Goal: Task Accomplishment & Management: Use online tool/utility

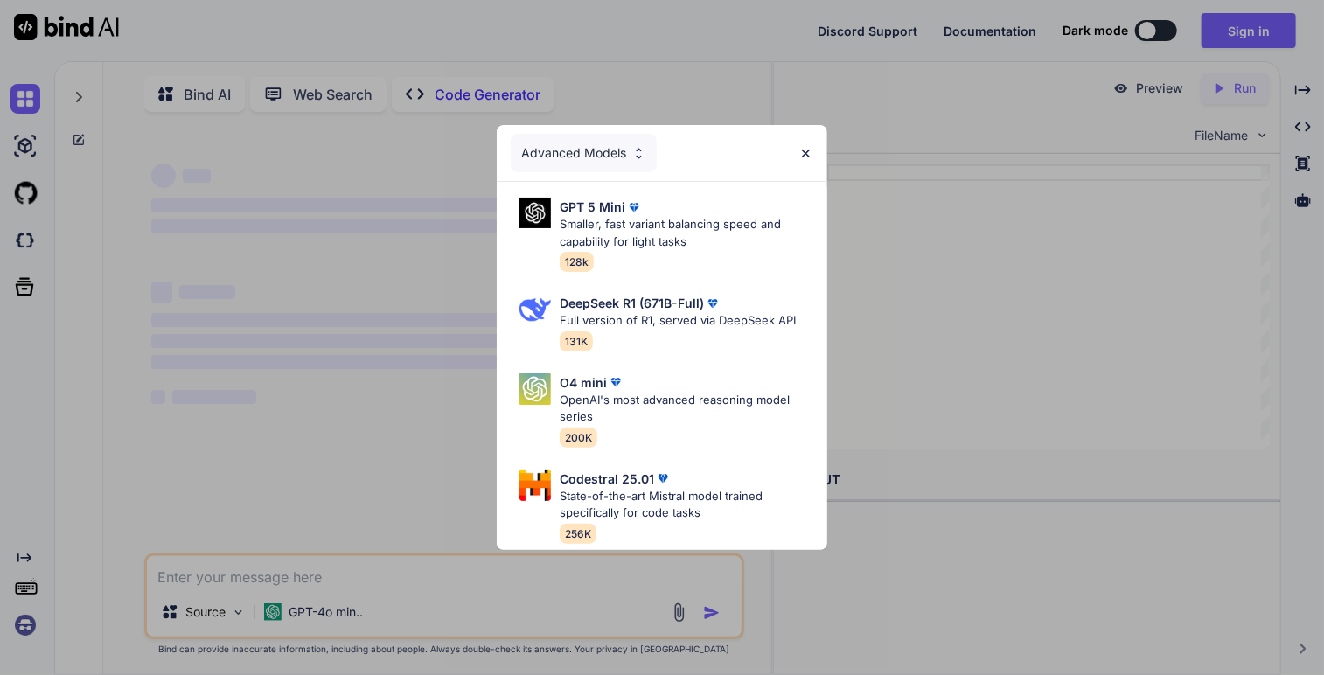
type textarea "x"
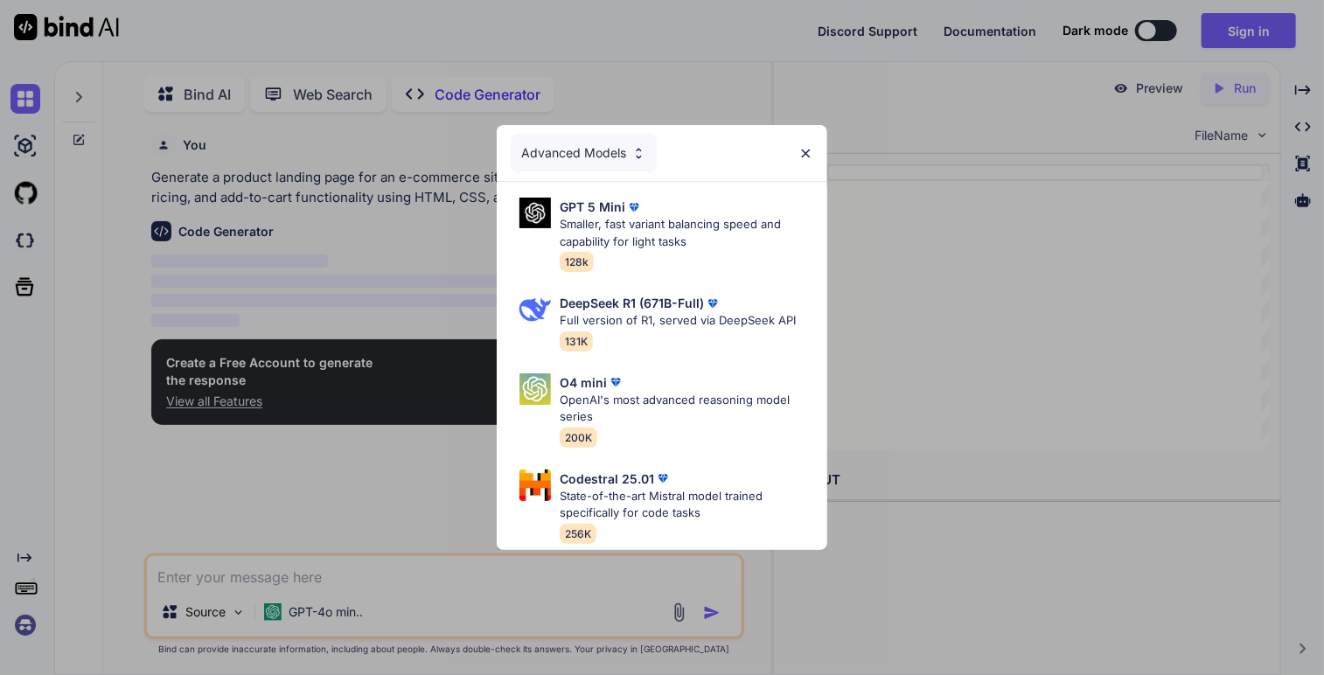
scroll to position [6, 0]
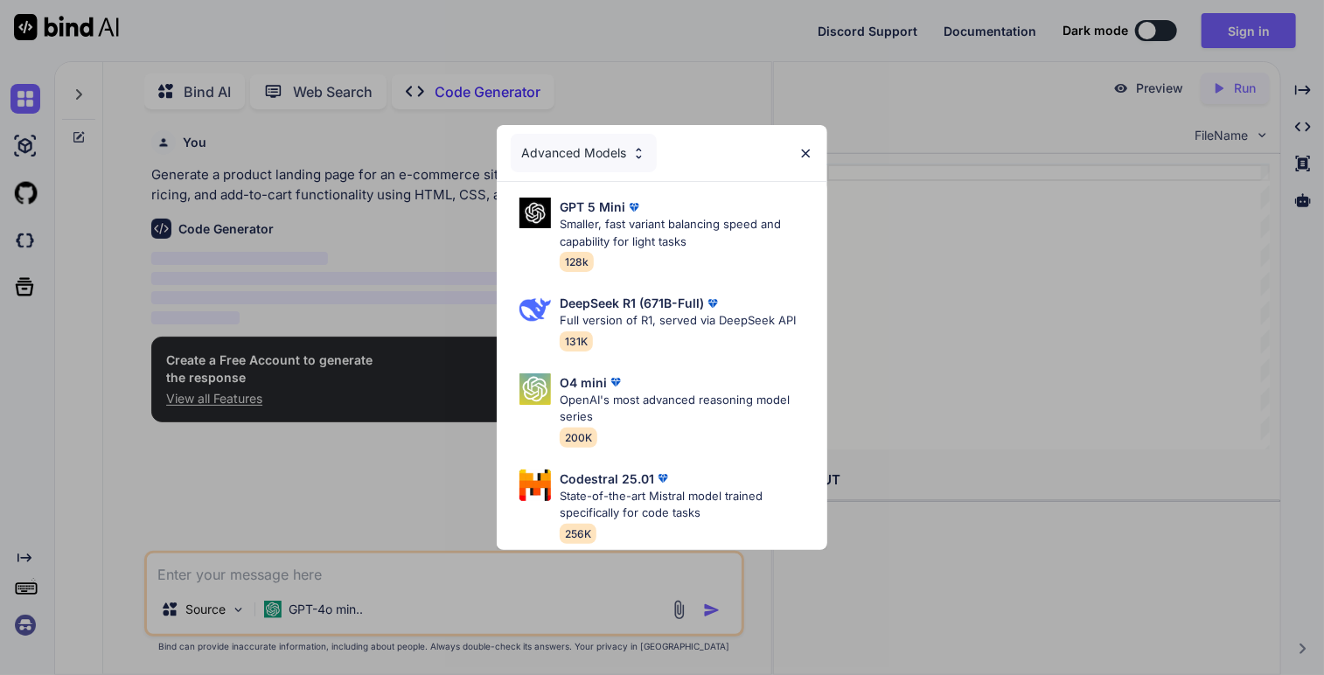
click at [804, 148] on img at bounding box center [805, 153] width 15 height 15
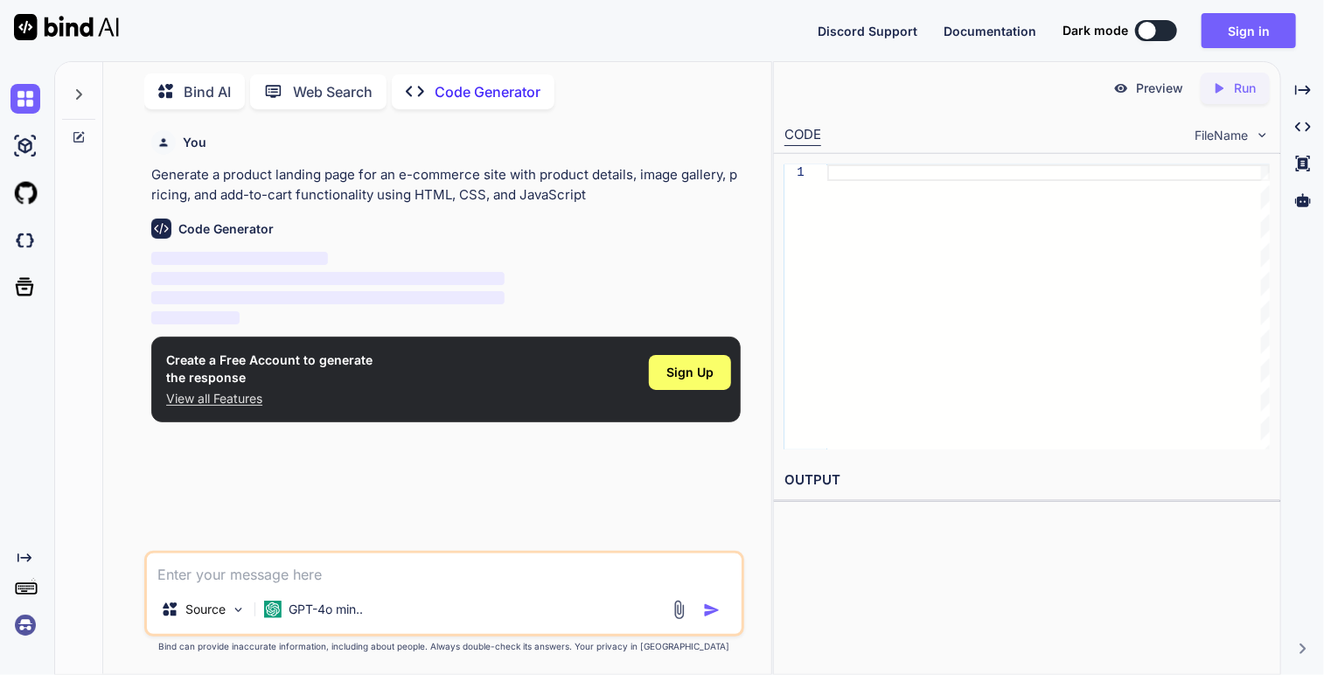
click at [434, 578] on textarea at bounding box center [444, 568] width 594 height 31
type textarea "C"
type textarea "x"
type textarea "Ca"
type textarea "x"
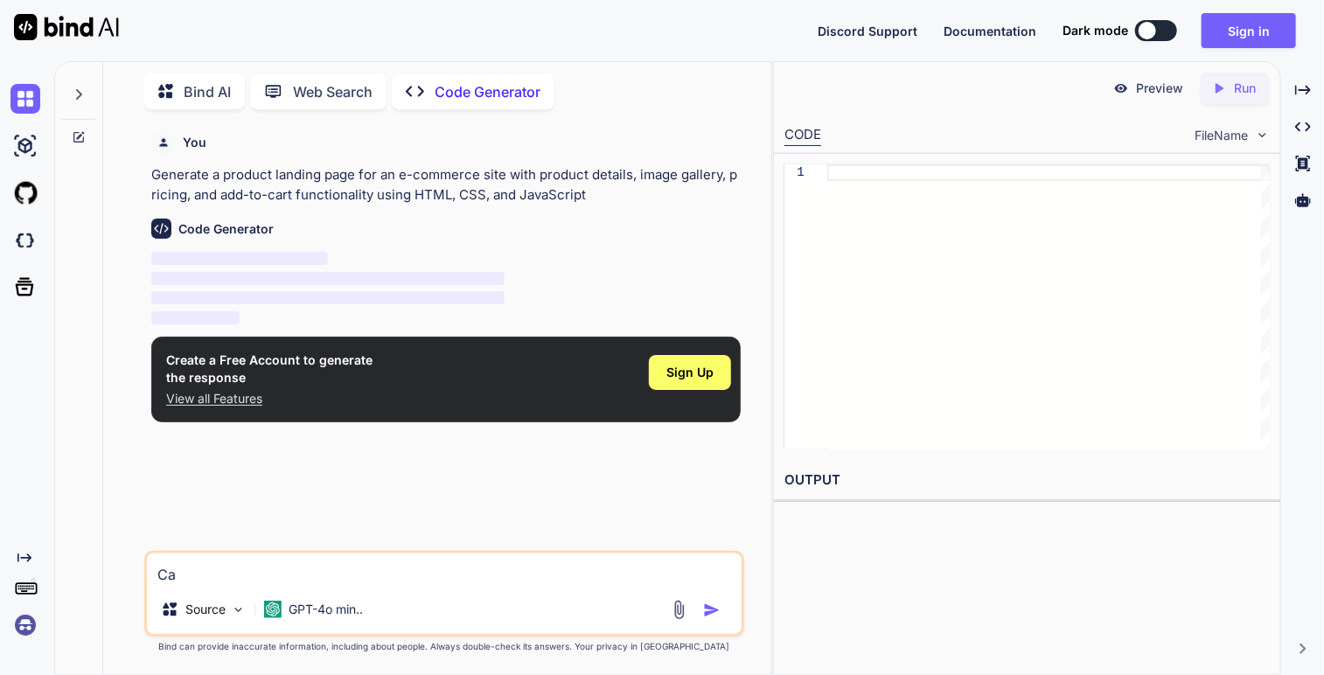
type textarea "Can"
type textarea "x"
type textarea "Can"
type textarea "x"
type textarea "Can u"
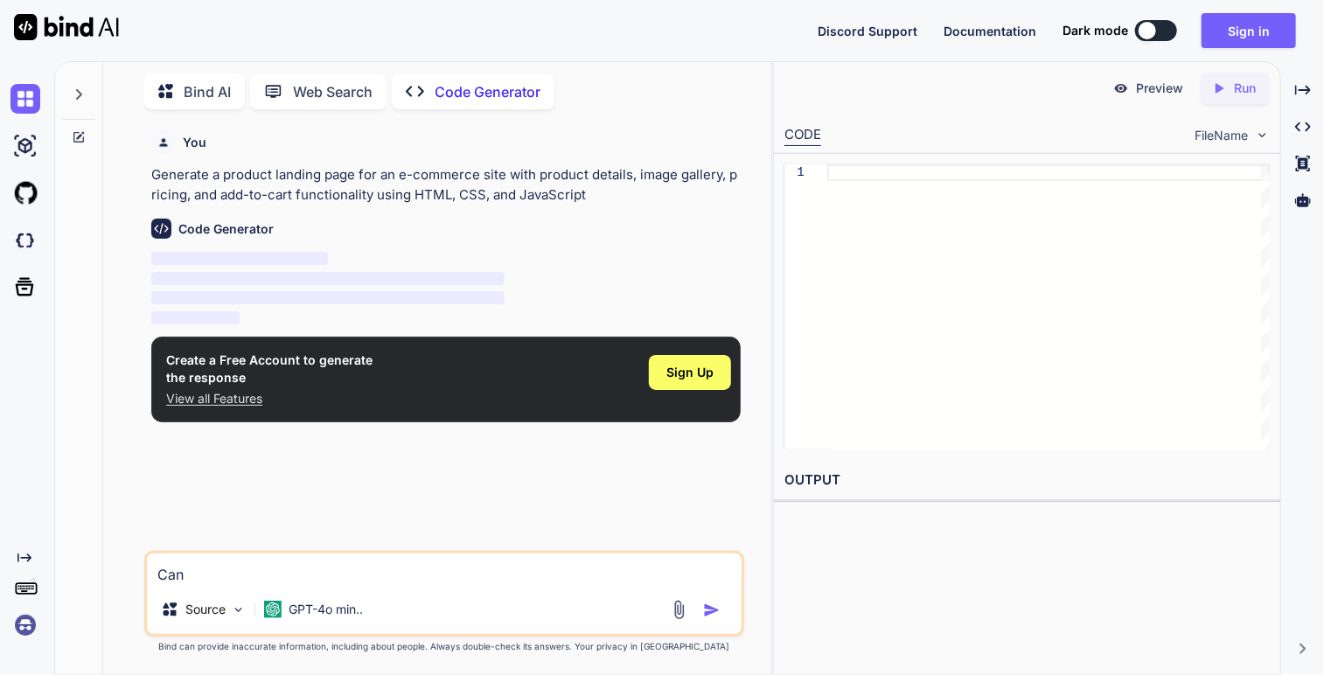
type textarea "x"
type textarea "Can u"
type textarea "x"
type textarea "Can u m"
type textarea "x"
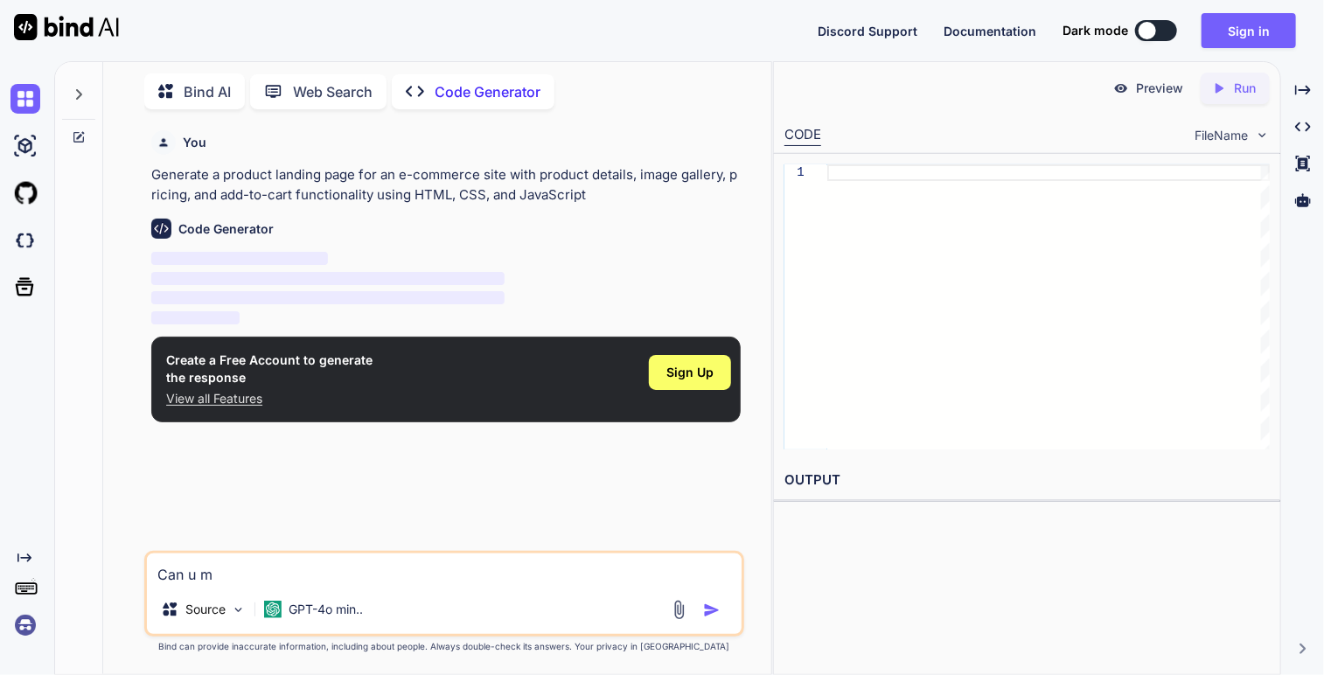
type textarea "Can u [GEOGRAPHIC_DATA]"
type textarea "x"
type textarea "Can u mak"
type textarea "x"
type textarea "Can u make"
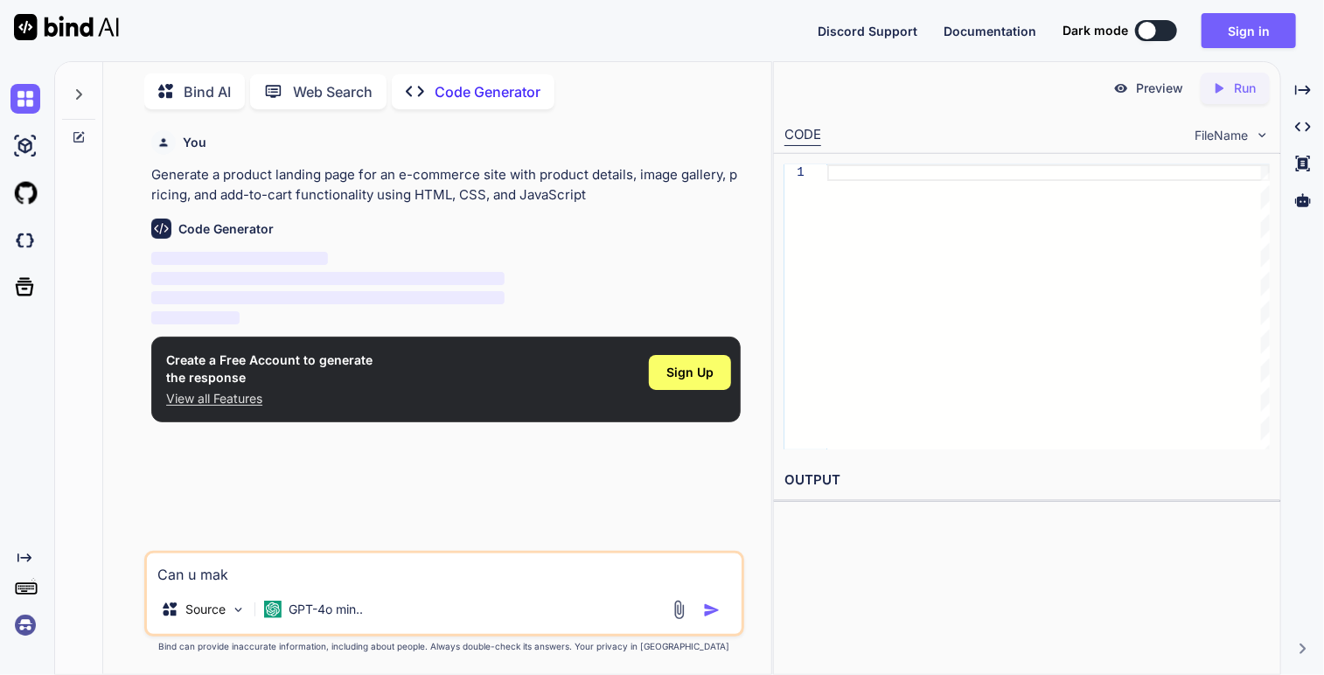
type textarea "x"
type textarea "Can u make"
type textarea "x"
type textarea "Can u make m"
type textarea "x"
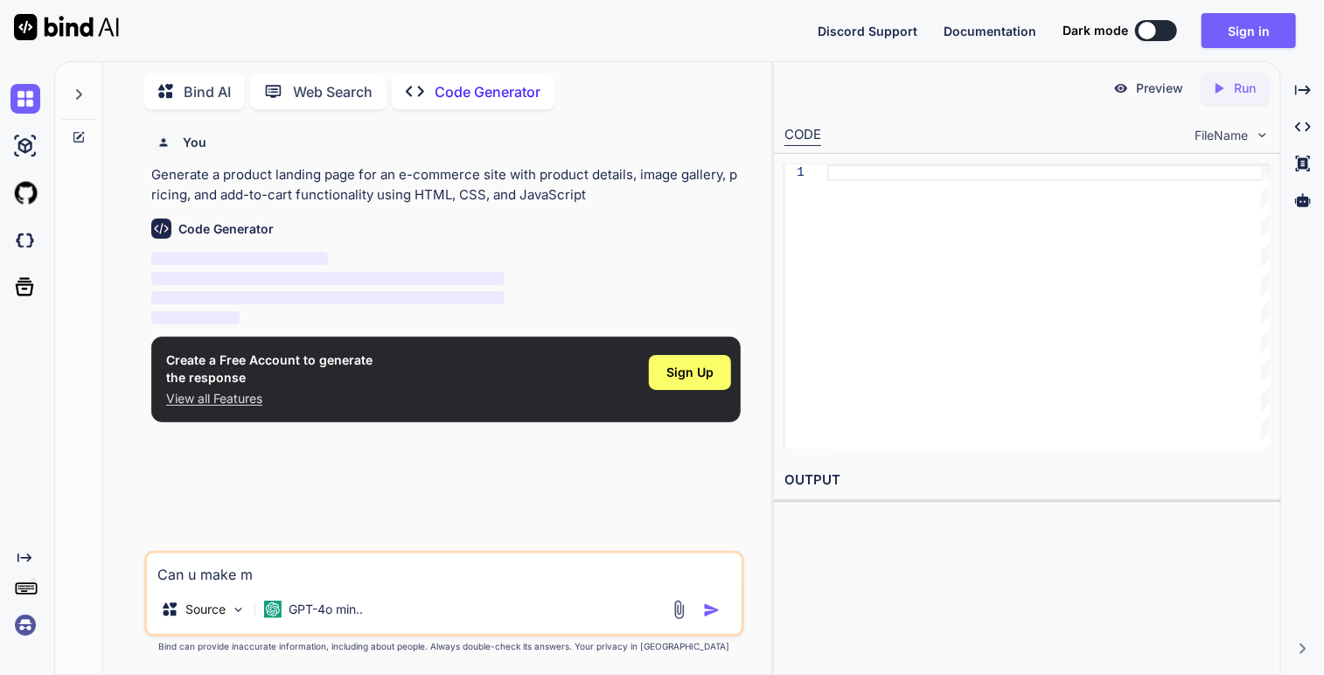
type textarea "Can u make me"
type textarea "x"
type textarea "Can u make me"
type textarea "x"
type textarea "Can u make me a"
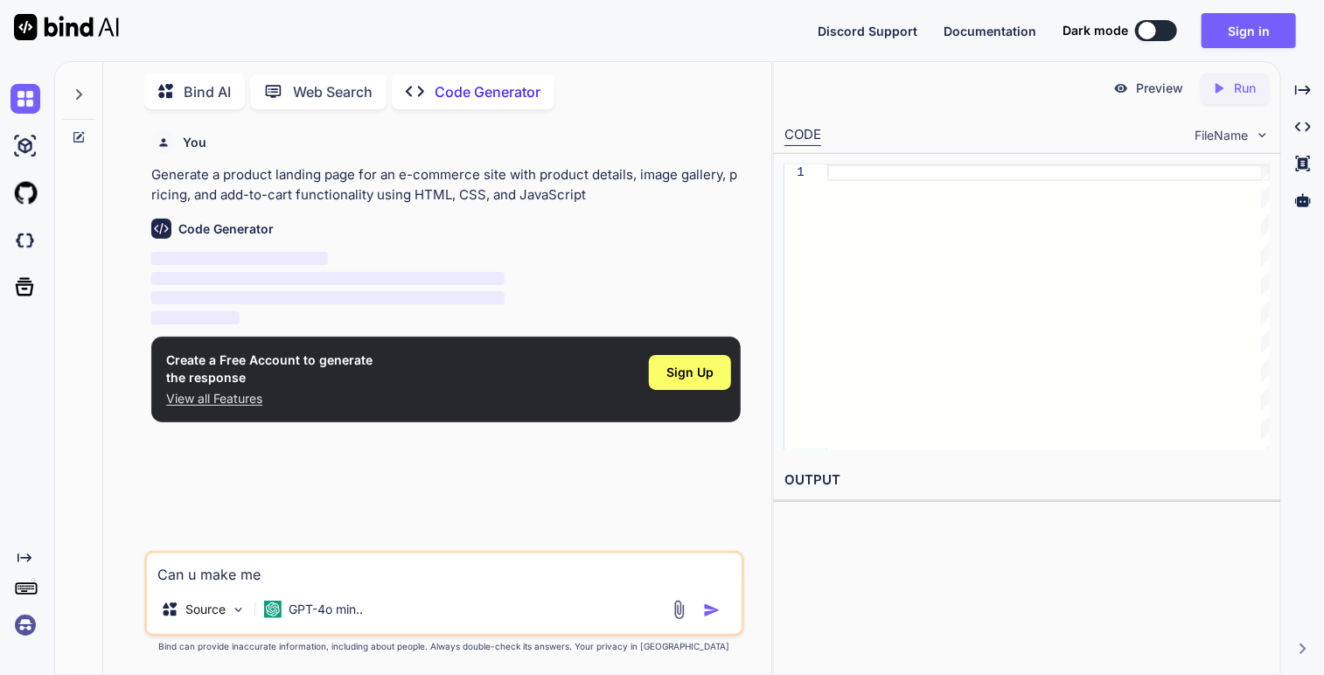
type textarea "x"
type textarea "Can u make me a"
type textarea "x"
type textarea "Can u make me a g"
type textarea "x"
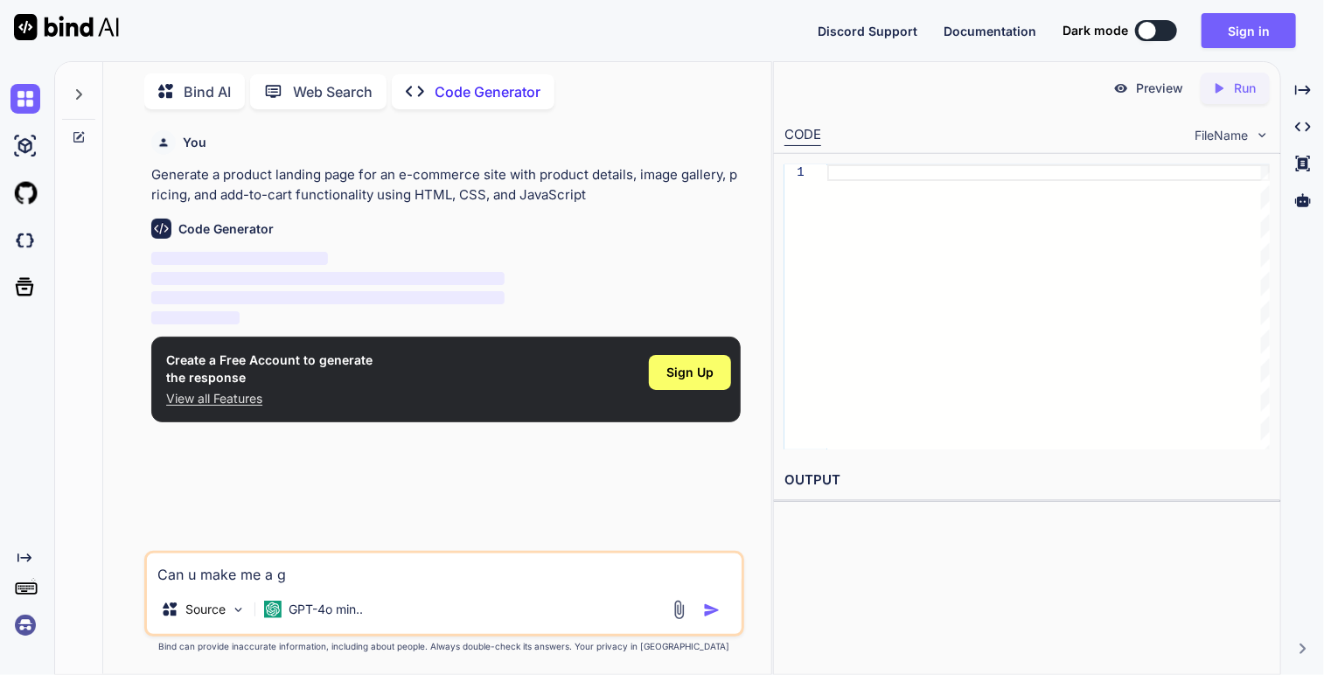
type textarea "Can u make me a ga"
type textarea "x"
type textarea "Can u make me a gam"
type textarea "x"
type textarea "Can u make me a game"
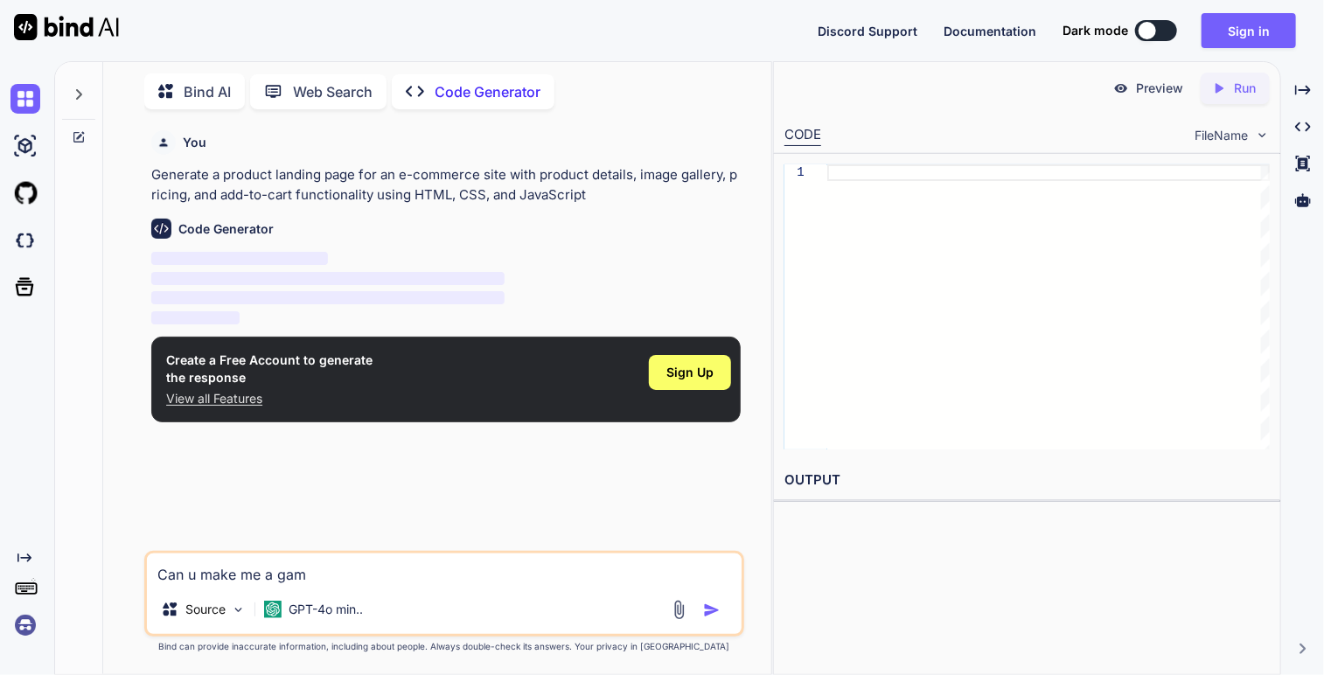
type textarea "x"
type textarea "Can u make me a gameb"
type textarea "x"
type textarea "Can u make me a gamebo"
type textarea "x"
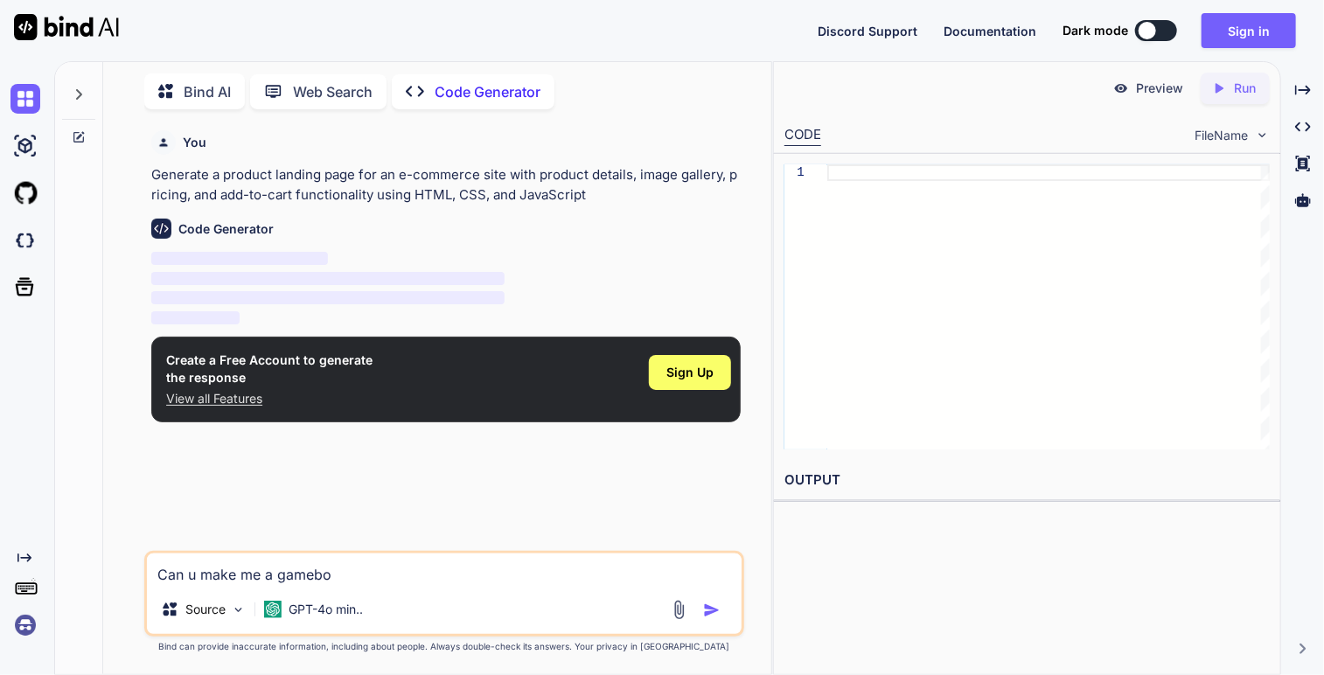
type textarea "Can u make me a gameboy"
type textarea "x"
type textarea "Can u make me a gameboy"
type textarea "x"
type textarea "Can u make me a gameboy e"
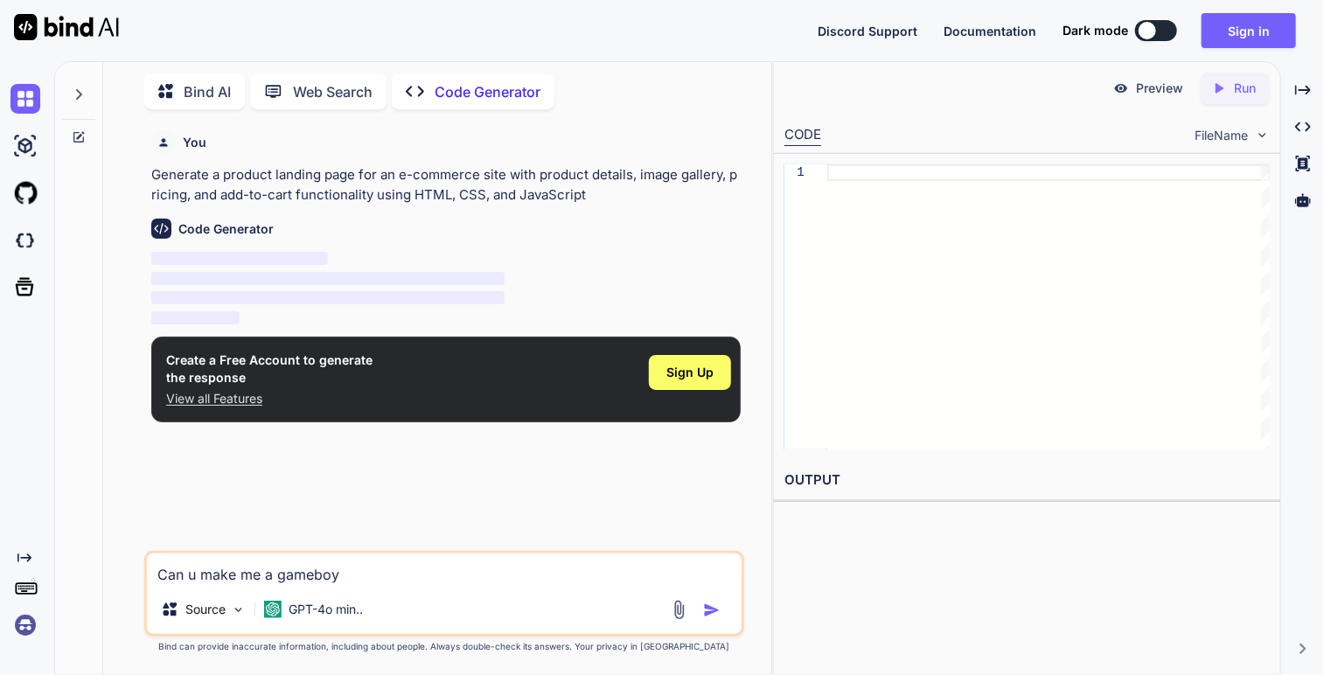
type textarea "x"
type textarea "Can u make me a gameboy em"
type textarea "x"
type textarea "Can u make me a gameboy emu"
type textarea "x"
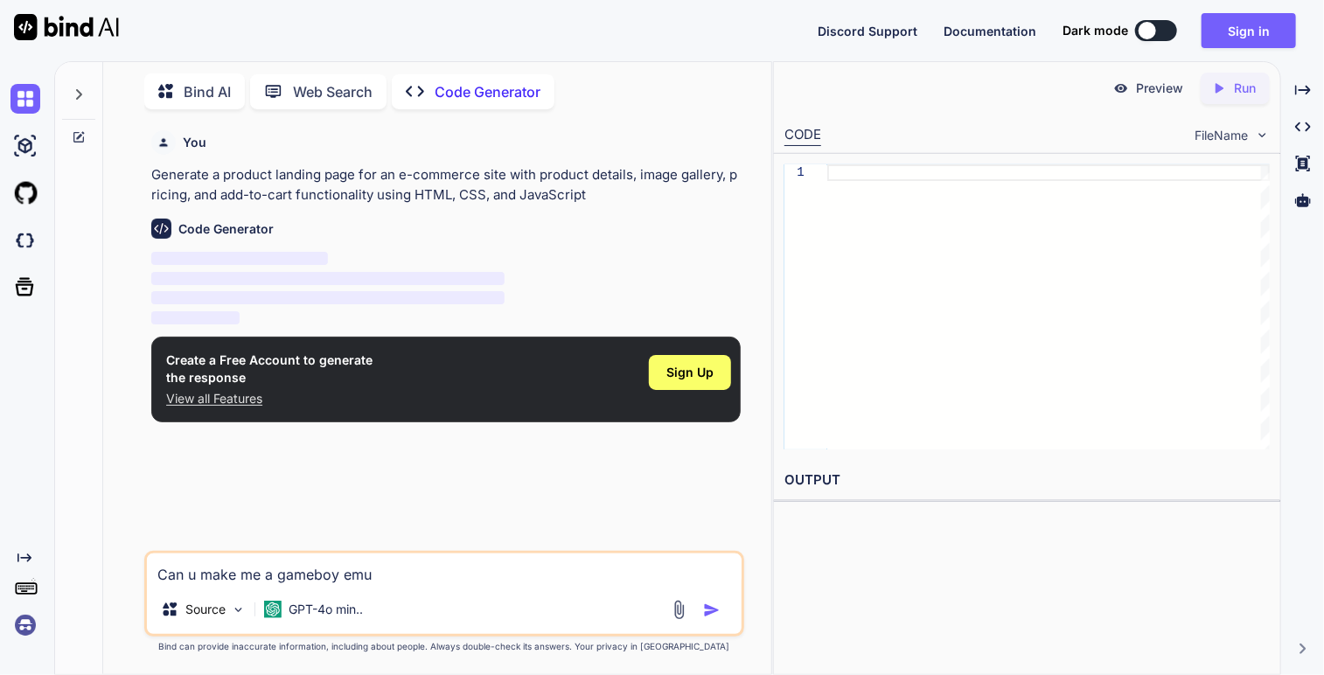
type textarea "Can u make me a gameboy emul"
type textarea "x"
type textarea "Can u make me a gameboy emula"
type textarea "x"
type textarea "Can u make me a gameboy emulat"
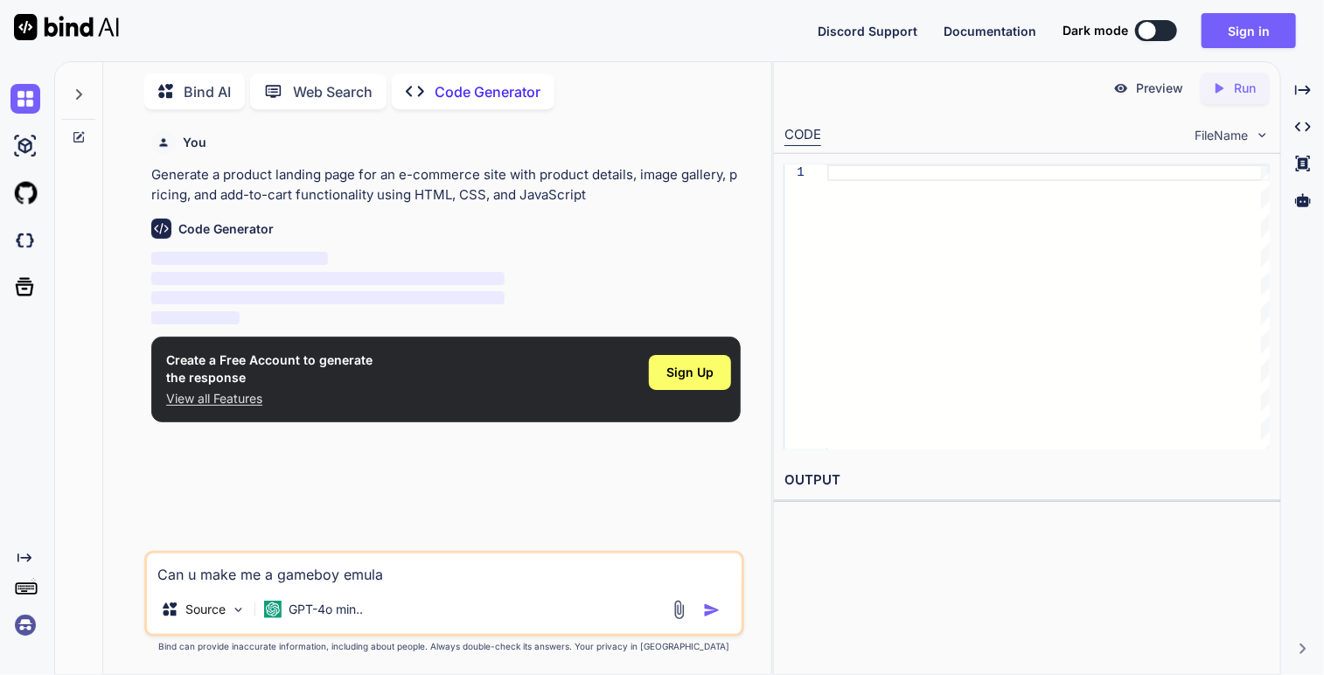
type textarea "x"
type textarea "Can u make me a gameboy emulato"
type textarea "x"
type textarea "Can u make me a gameboy emulator"
type textarea "x"
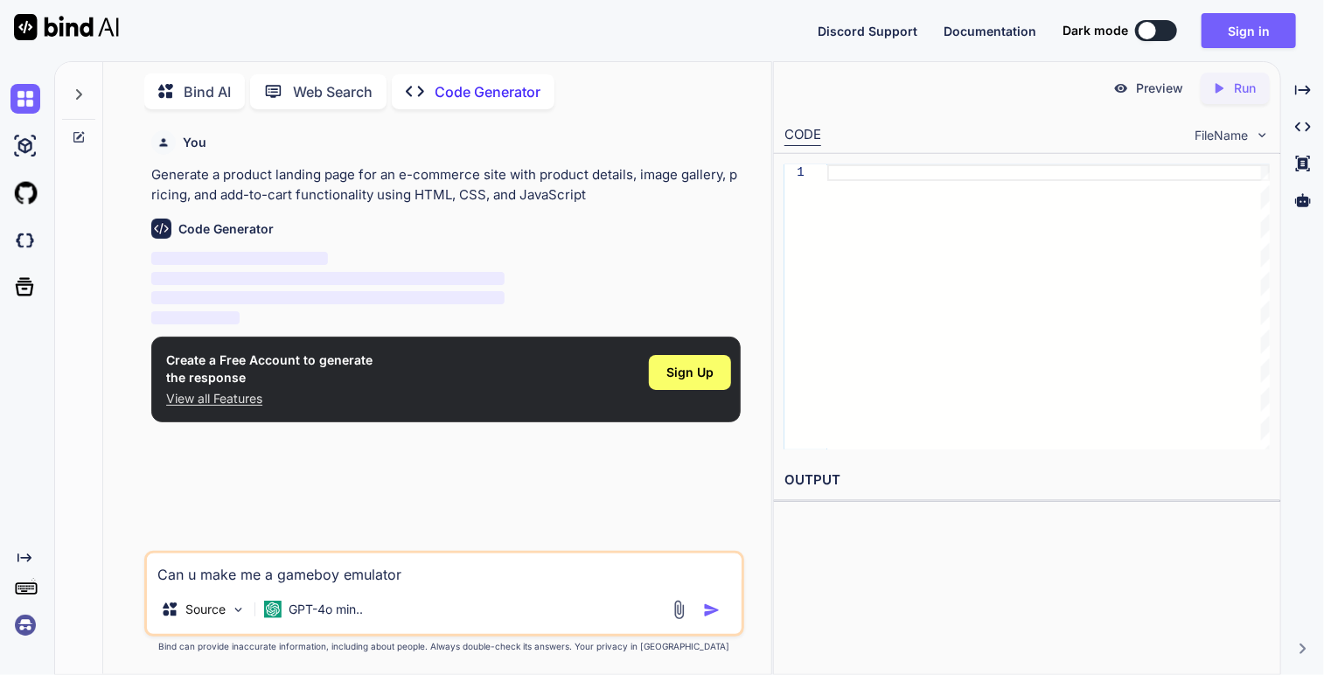
type textarea "Can u make me a gameboy emulator"
type textarea "x"
type textarea "Can u make me a gameboy emulator t"
type textarea "x"
type textarea "Can u make me a gameboy emulator th"
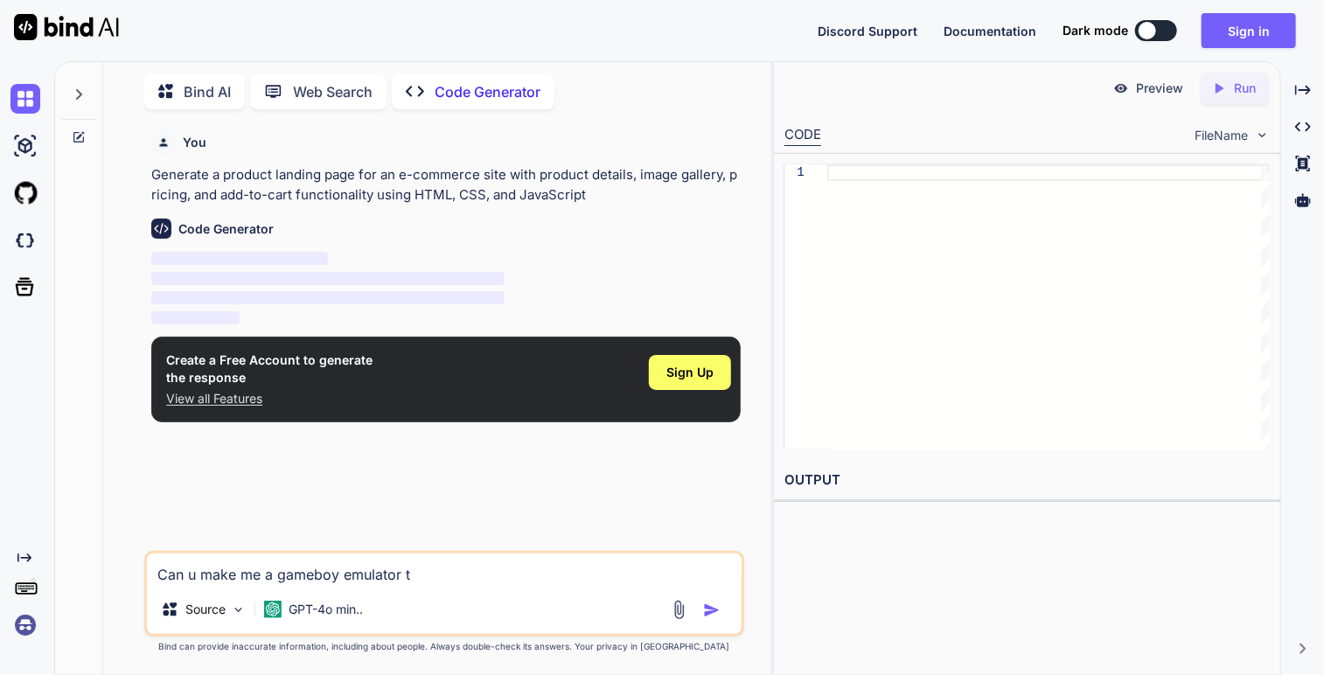
type textarea "x"
type textarea "Can u make me a gameboy emulator tha"
type textarea "x"
type textarea "Can u make me a gameboy emulator that"
type textarea "x"
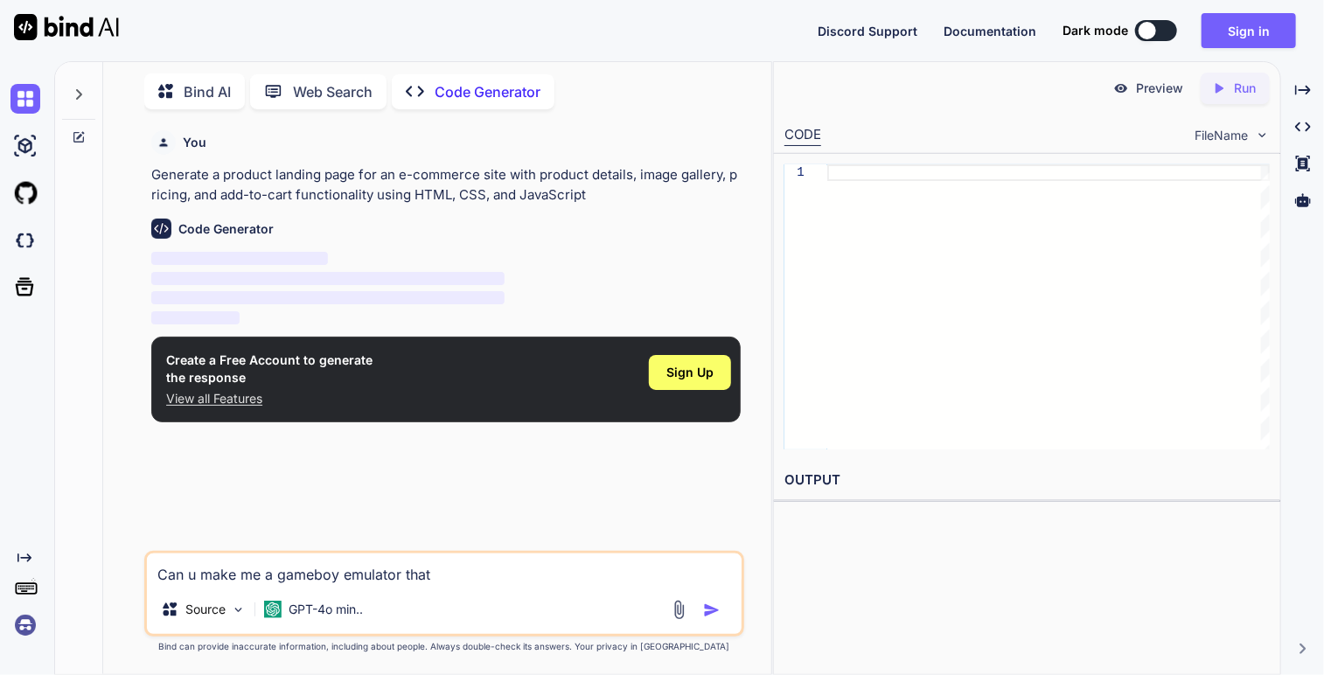
type textarea "Can u make me a gameboy emulator that"
type textarea "x"
type textarea "Can u make me a gameboy emulator that c"
type textarea "x"
type textarea "Can u make me a gameboy emulator that ca"
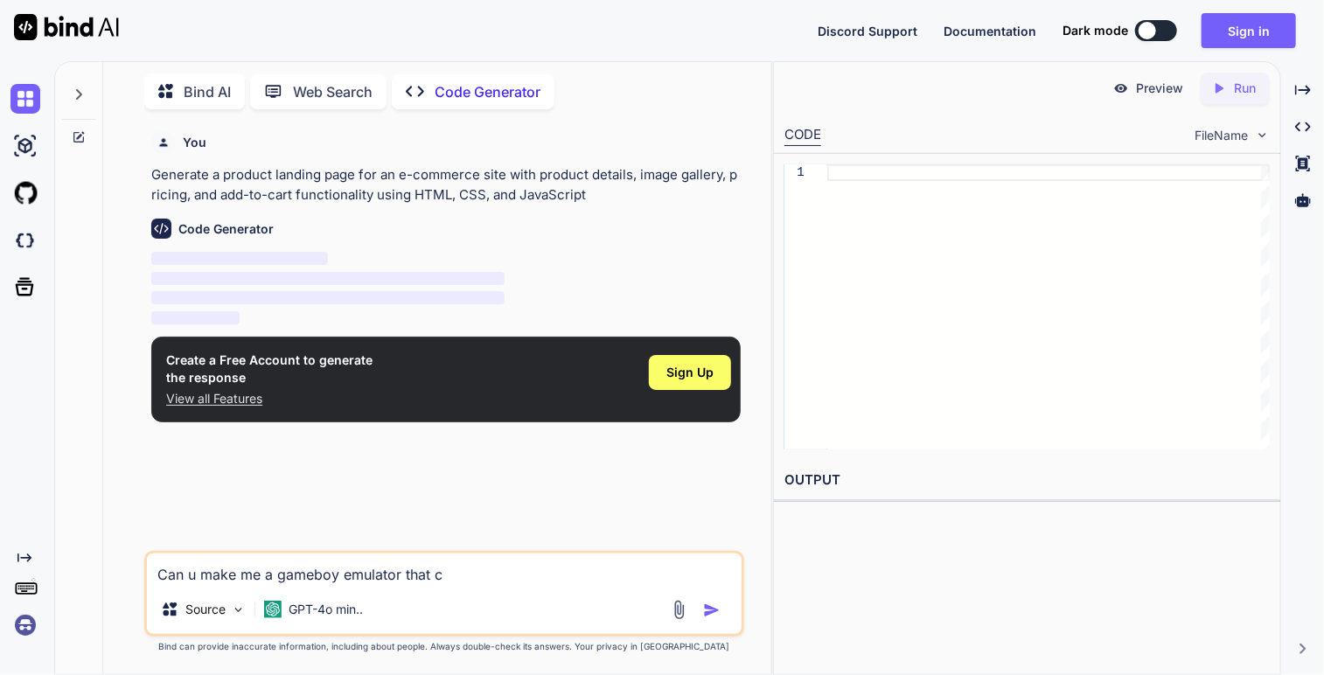
type textarea "x"
type textarea "Can u make me a gameboy emulator that can"
type textarea "x"
type textarea "Can u make me a gameboy emulator that can"
type textarea "x"
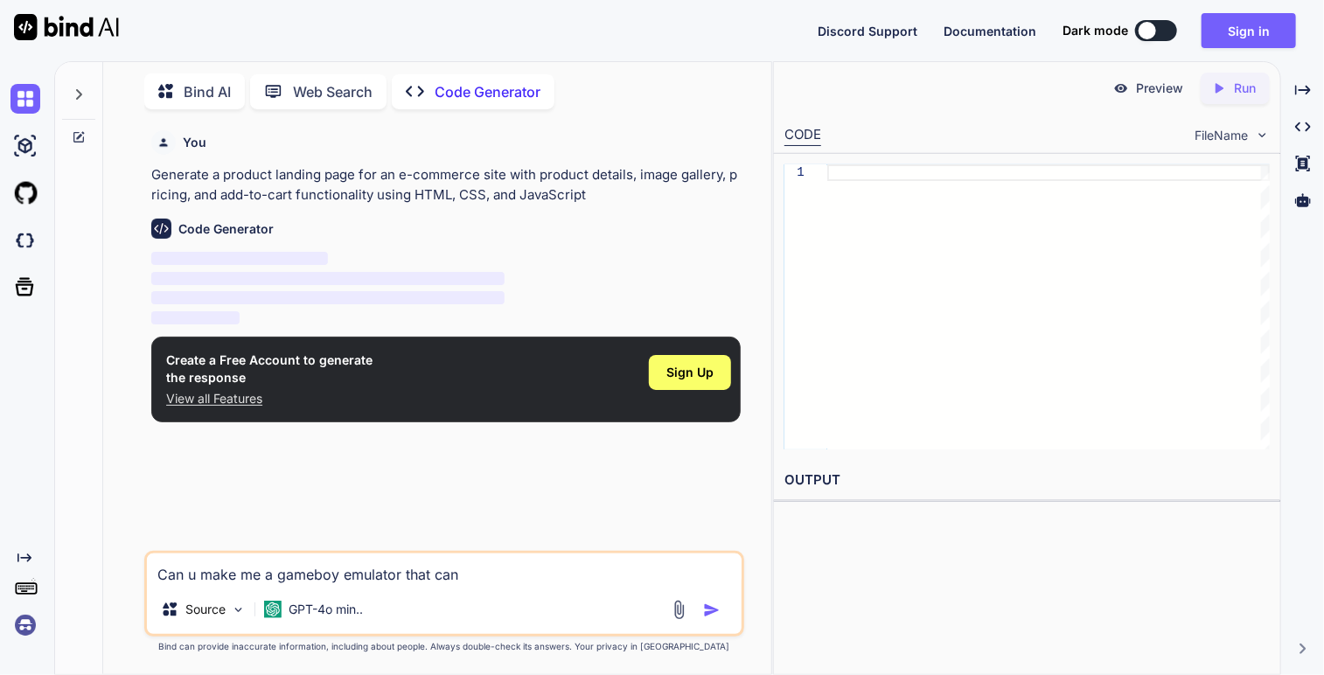
type textarea "Can u make me a gameboy emulator that can r"
type textarea "x"
type textarea "Can u make me a gameboy emulator that can ru"
type textarea "x"
type textarea "Can u make me a gameboy emulator that can run"
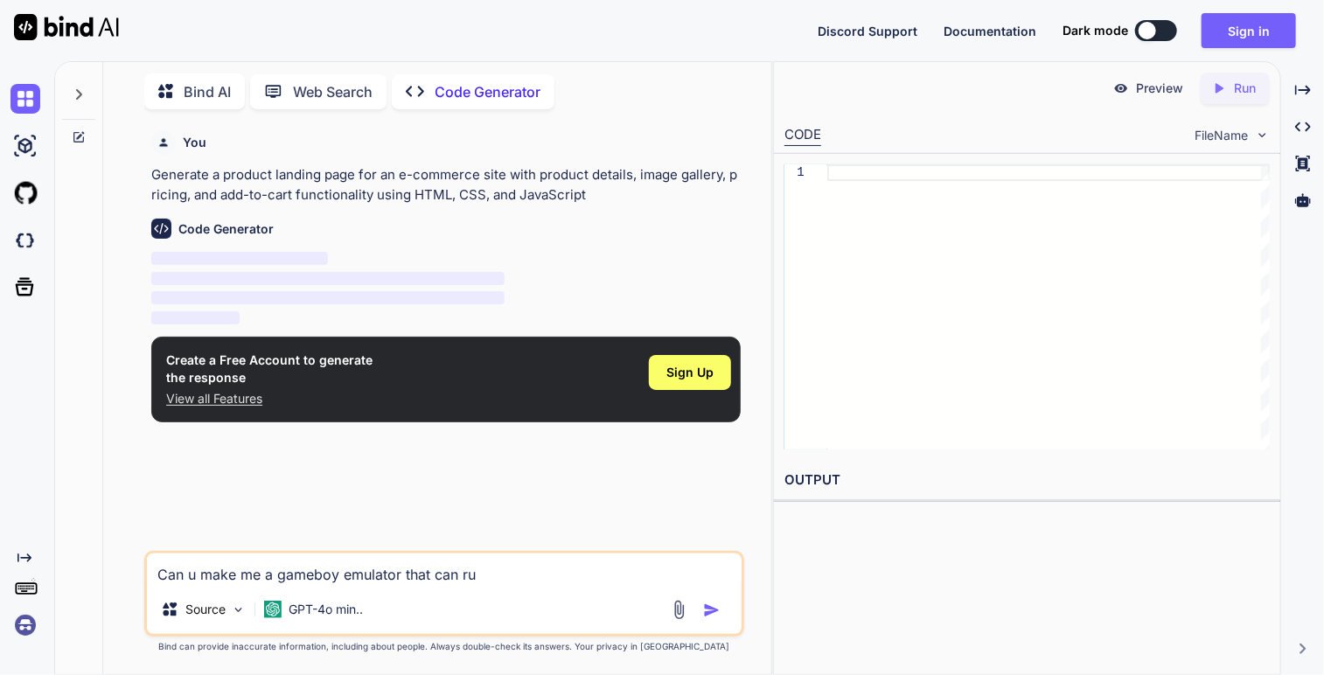
type textarea "x"
type textarea "Can u make me a gameboy emulator that can run"
type textarea "x"
type textarea "Can u make me a gameboy emulator that can run a"
type textarea "x"
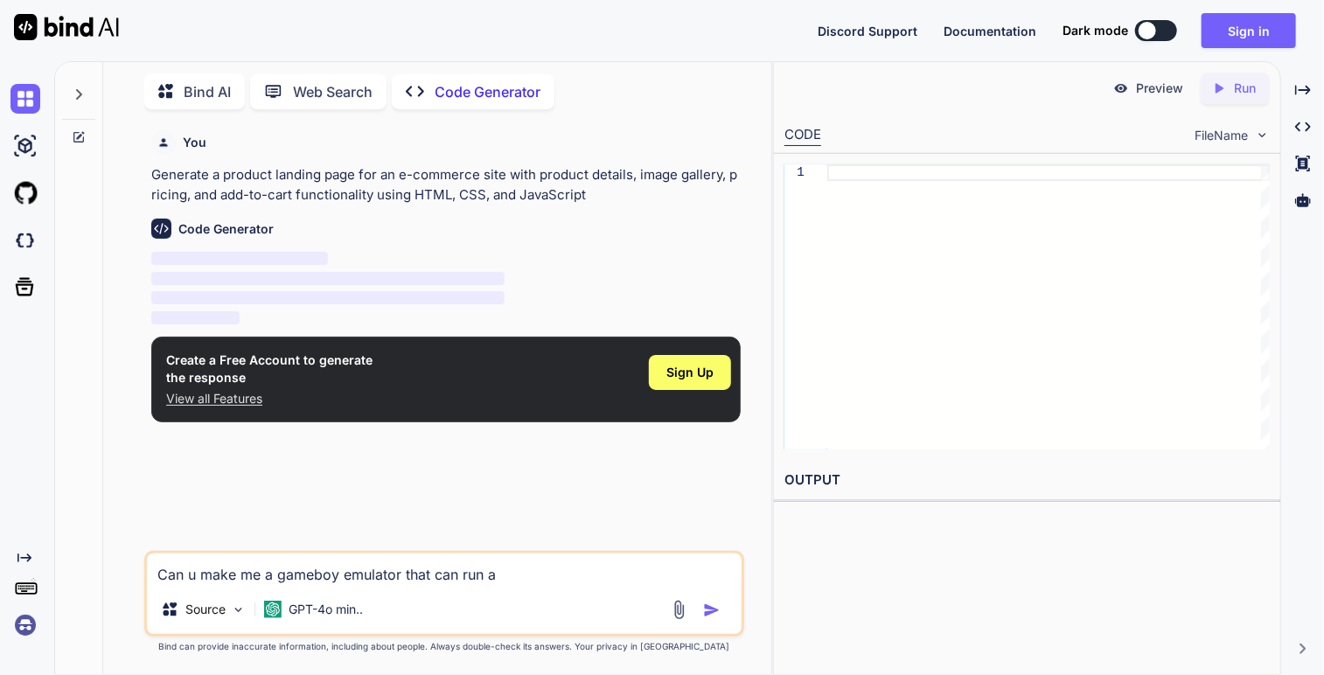
type textarea "Can u make me a gameboy emulator that can run an"
type textarea "x"
type textarea "Can u make me a gameboy emulator that can run any"
type textarea "x"
type textarea "Can u make me a gameboy emulator that can run any"
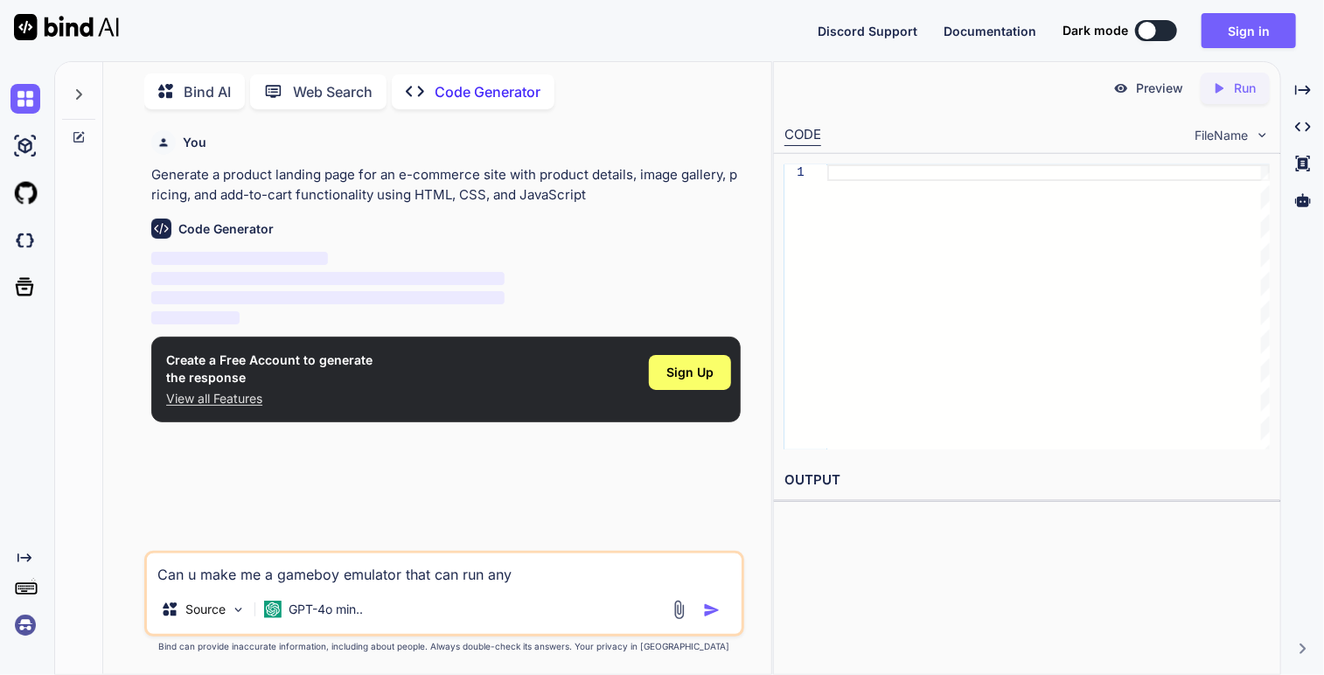
type textarea "x"
type textarea "Can u make me a gameboy emulator that can run any G"
type textarea "x"
type textarea "Can u make me a gameboy emulator that can run any GB"
type textarea "x"
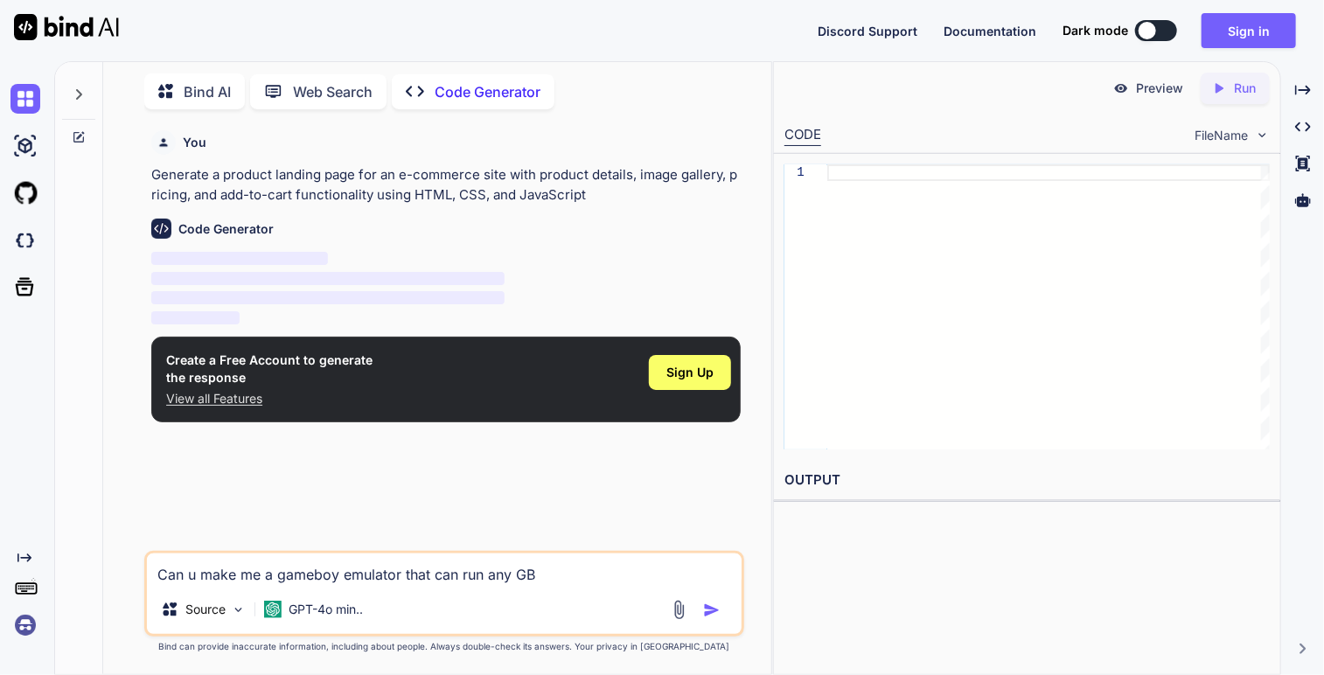
type textarea "Can u make me a gameboy emulator that can run any GB"
type textarea "x"
type textarea "Can u make me a gameboy emulator that can run any GB a"
type textarea "x"
type textarea "Can u make me a gameboy emulator that can run any GB an"
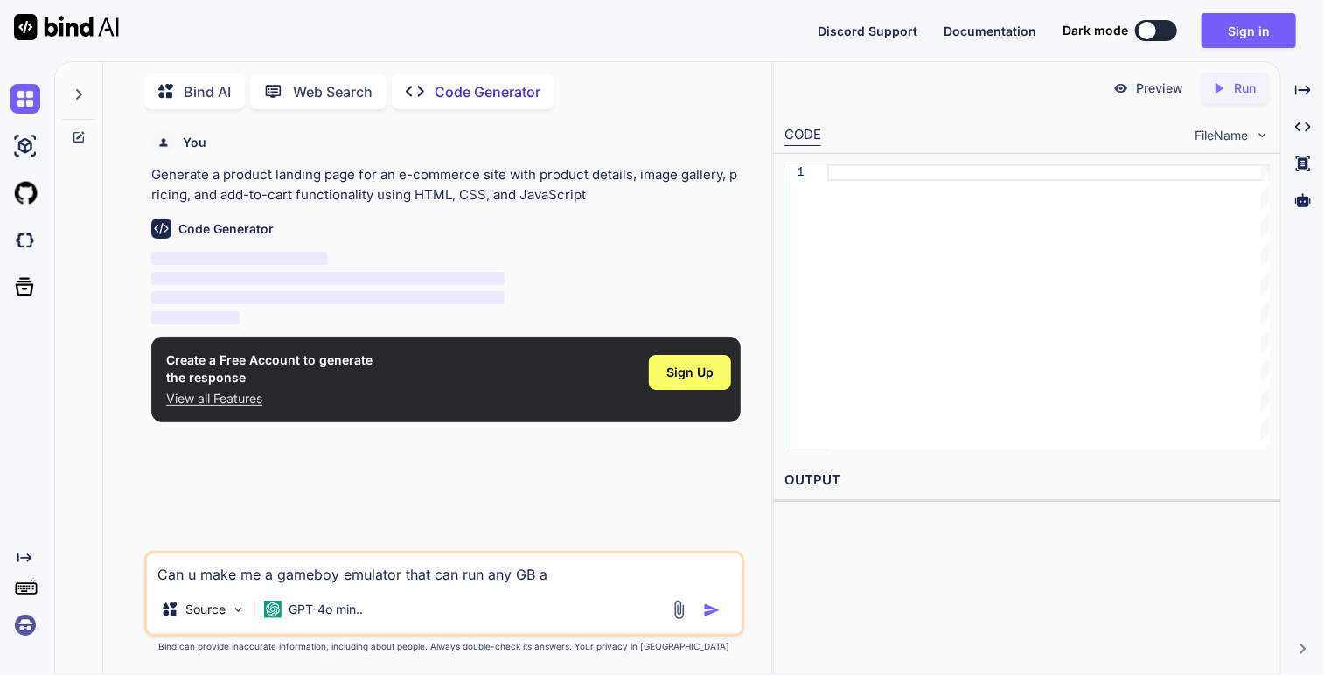
type textarea "x"
type textarea "Can u make me a gameboy emulator that can run any GB and"
type textarea "x"
type textarea "Can u make me a gameboy emulator that can run any GB and"
type textarea "x"
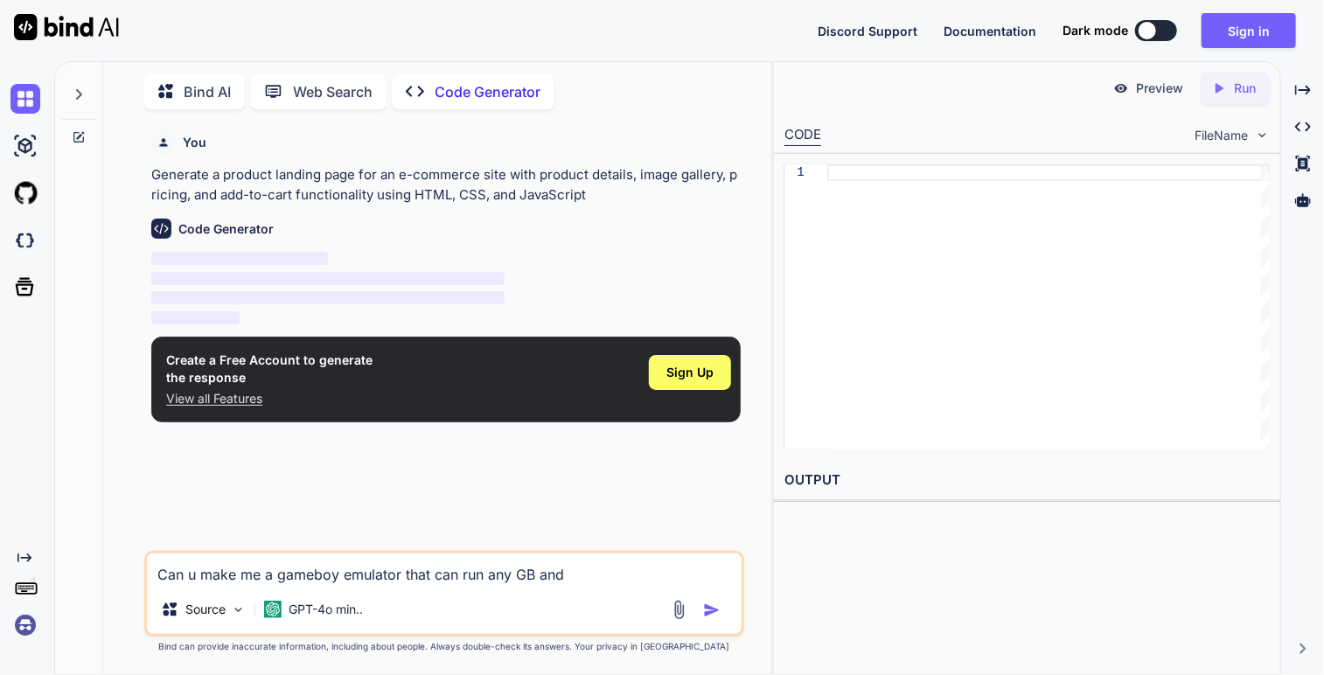
type textarea "Can u make me a gameboy emulator that can run any GB and G"
type textarea "x"
type textarea "Can u make me a gameboy emulator that can run any GB and GB"
type textarea "x"
type textarea "Can u make me a gameboy emulator that can run any GB and GBC"
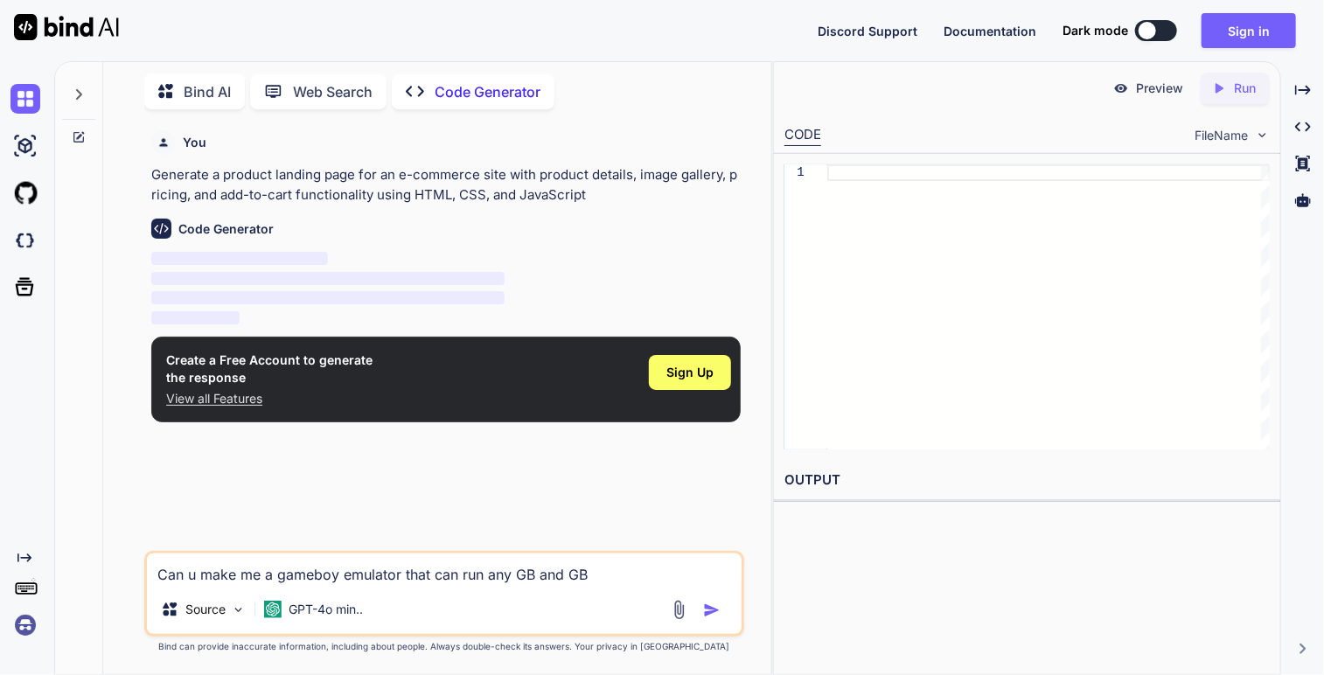
type textarea "x"
type textarea "Can u make me a gameboy emulator that can run any GB and GBC"
type textarea "x"
type textarea "Can u make me a gameboy emulator that can run any GB and GBC r"
type textarea "x"
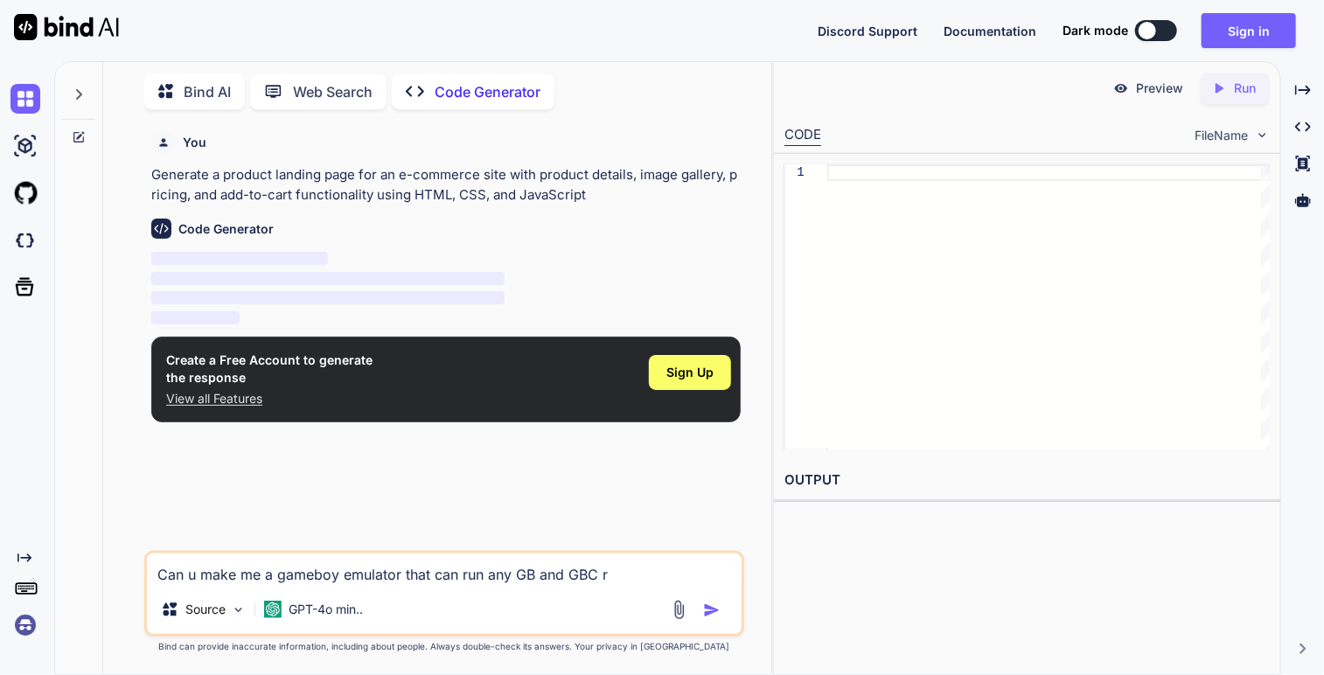
type textarea "Can u make me a gameboy emulator that can run any GB and GBC ro"
type textarea "x"
type textarea "Can u make me a gameboy emulator that can run any GB and GBC rom"
type textarea "x"
type textarea "Can u make me a gameboy emulator that can run any GB and GBC roms"
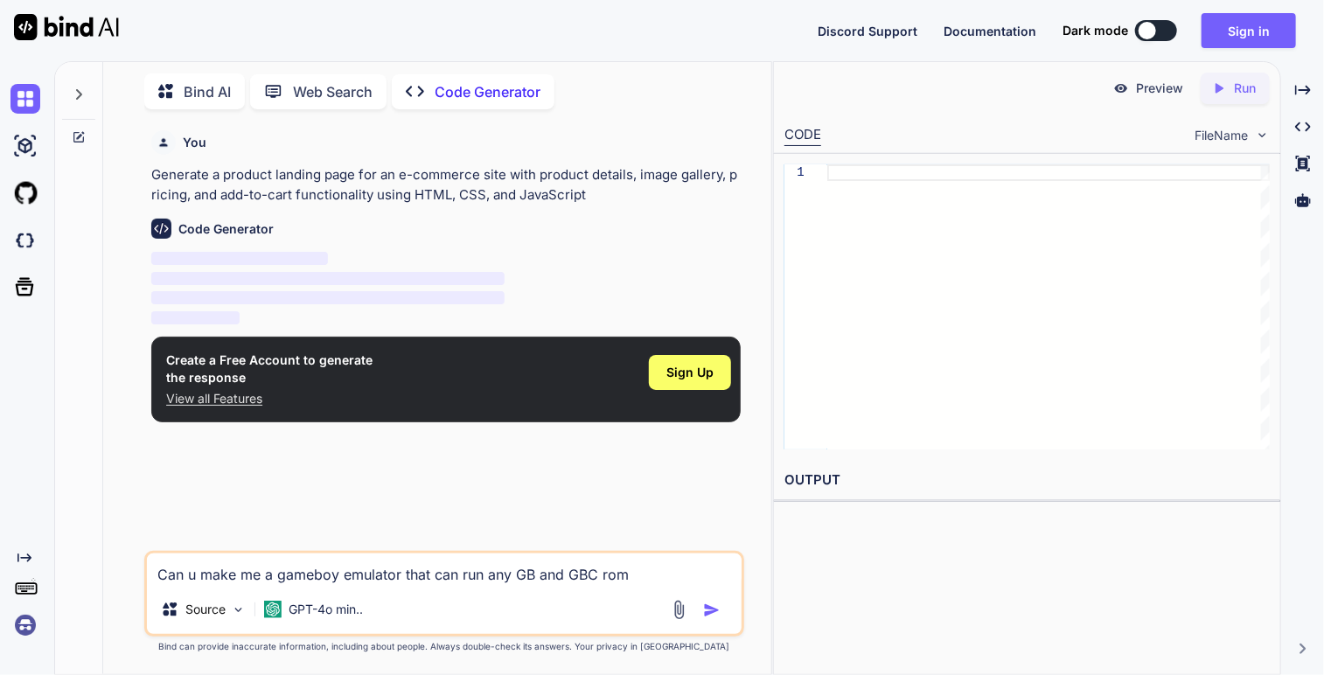
type textarea "x"
type textarea "Can u make me a gameboy emulator that can run any GB and GBC roms"
type textarea "x"
type textarea "Can u make me a gameboy emulator that can run any GB and GBC roms f"
type textarea "x"
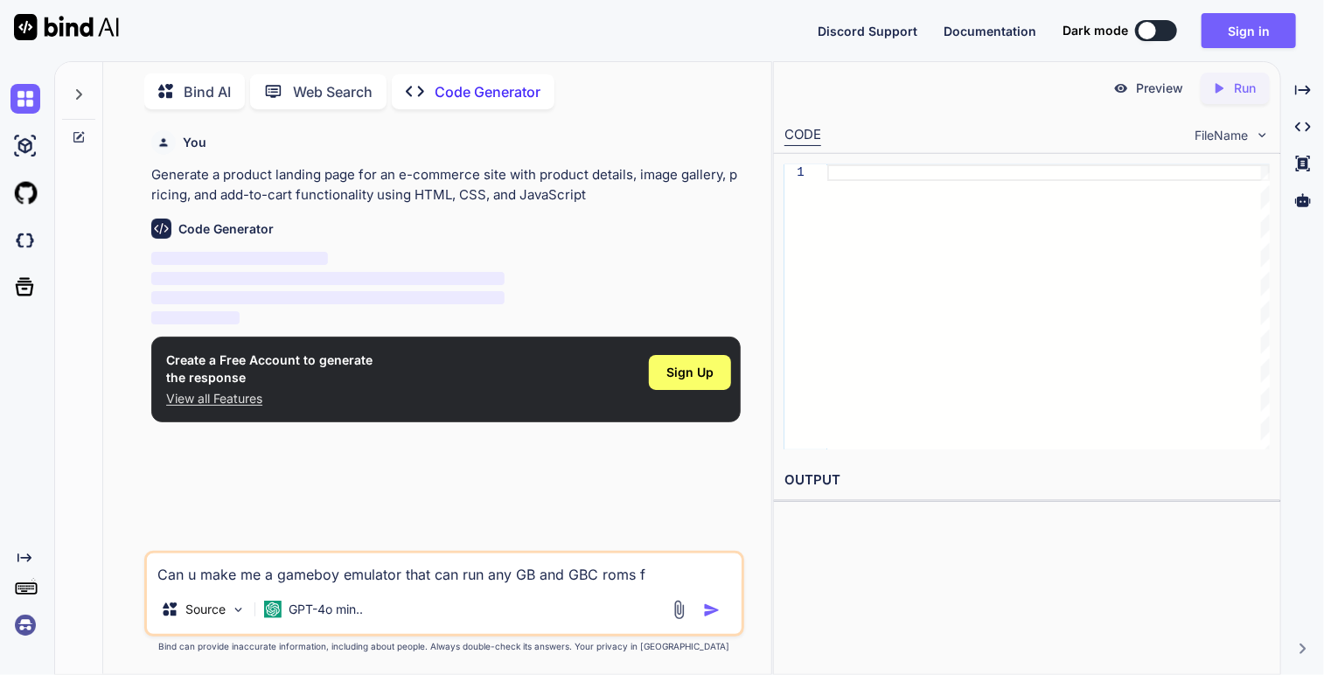
type textarea "Can u make me a gameboy emulator that can run any GB and GBC roms fi"
type textarea "x"
type textarea "Can u make me a gameboy emulator that can run any GB and GBC roms f"
type textarea "x"
type textarea "Can u make me a gameboy emulator that can run any GB and GBC roms"
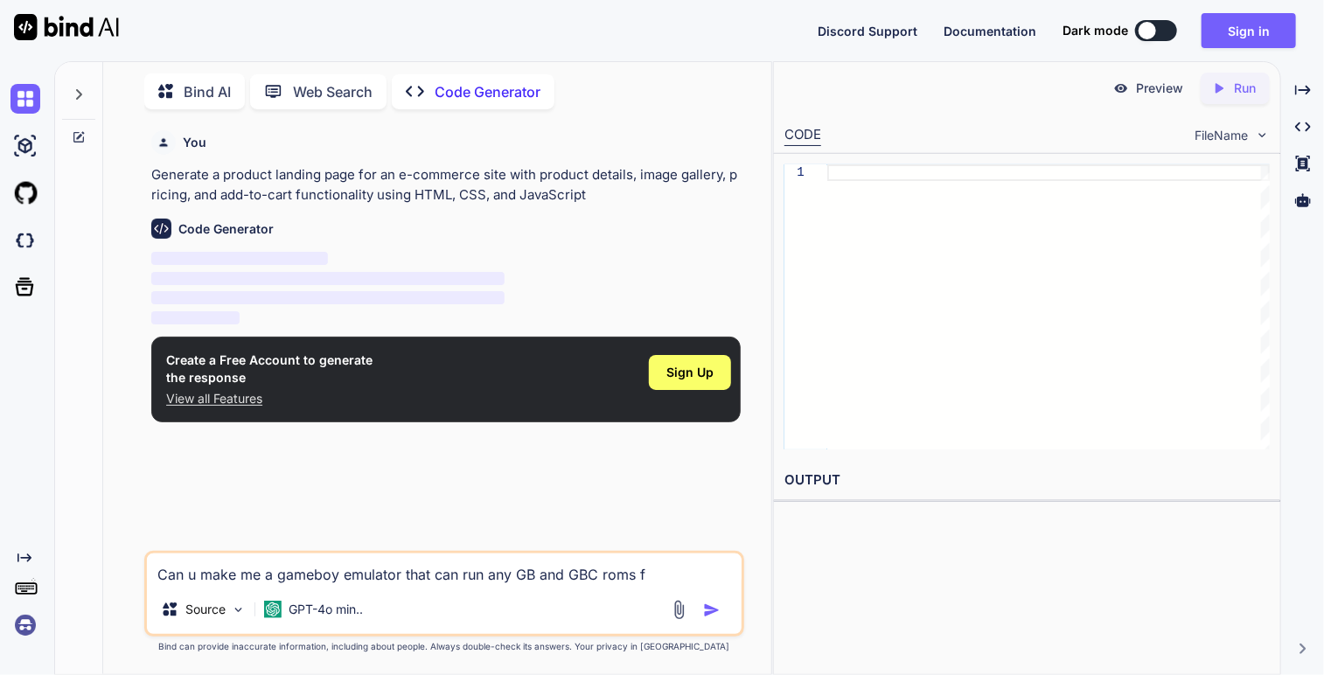
type textarea "x"
type textarea "Can u make me a gameboy emulator that can run any GB and GBC roms"
type textarea "x"
type textarea "Can u make me a gameboy emulator that can run any GB and GBC rom"
type textarea "x"
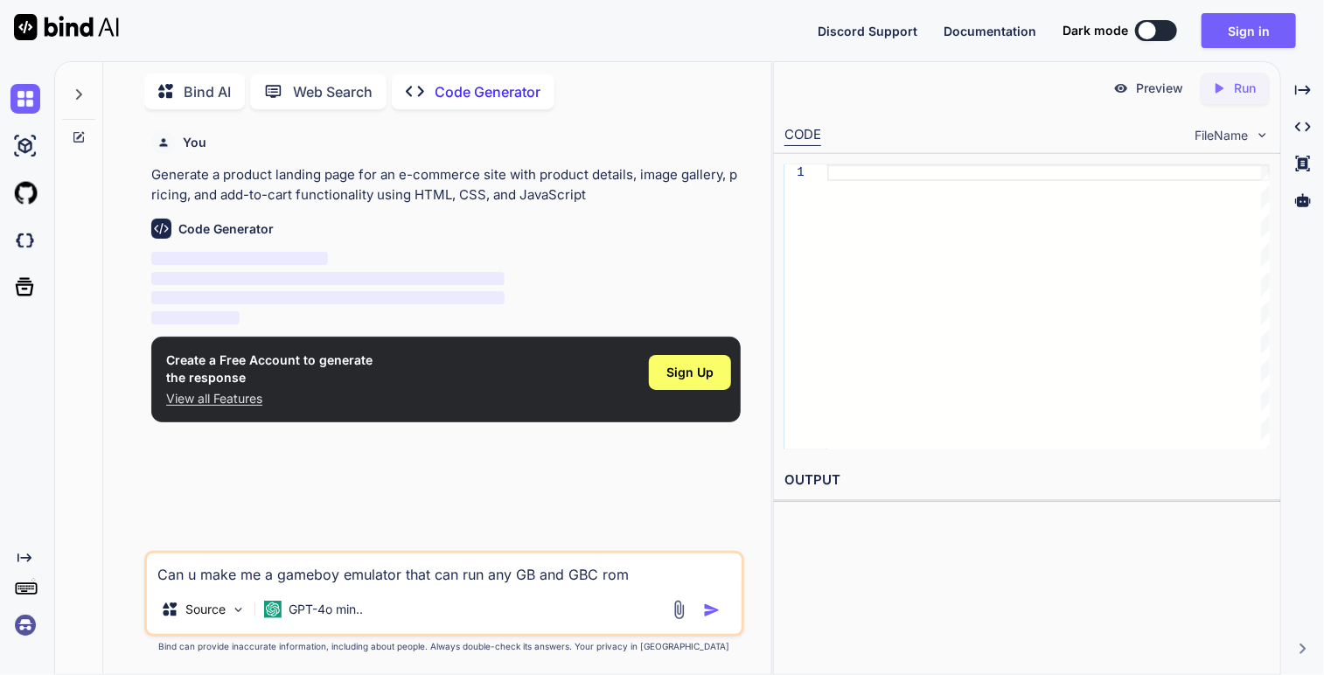
type textarea "Can u make me a gameboy emulator that can run any GB and GBC rom"
type textarea "x"
type textarea "Can u make me a gameboy emulator that can run any GB and GBC rom f"
type textarea "x"
type textarea "Can u make me a gameboy emulator that can run any GB and GBC rom fi"
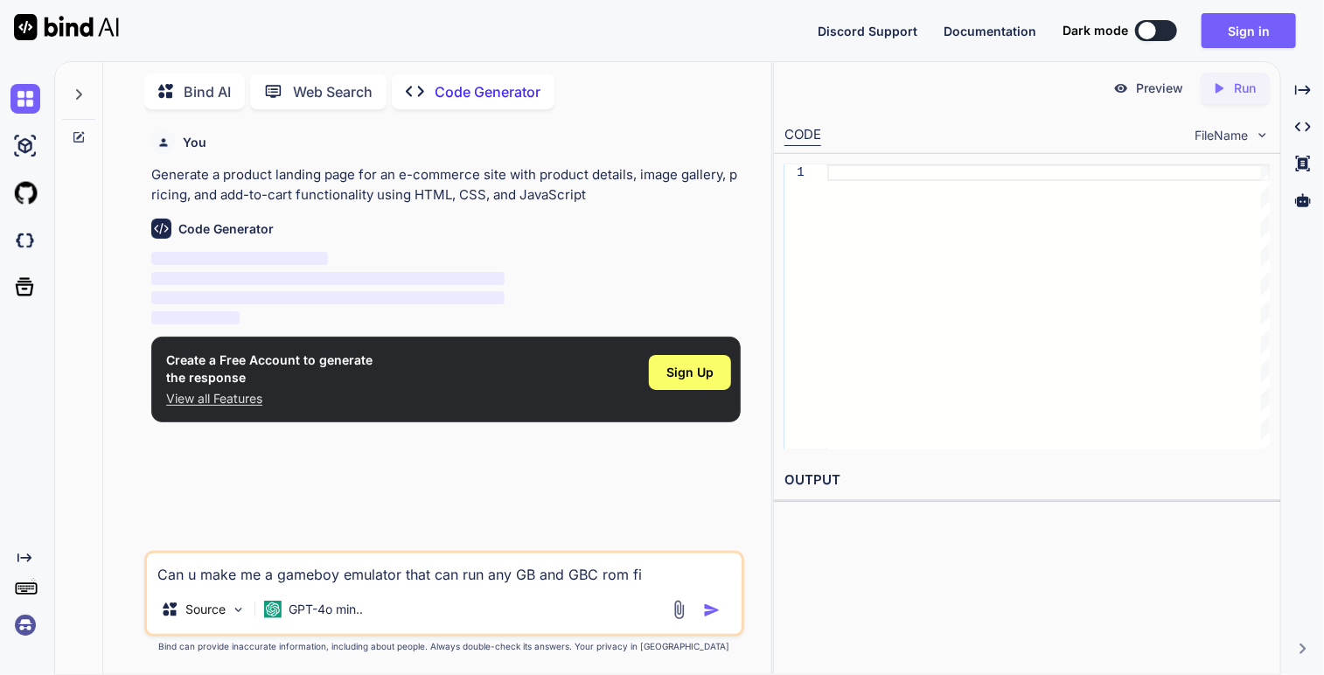
type textarea "x"
type textarea "Can u make me a gameboy emulator that can run any GB and GBC rom fil"
type textarea "x"
type textarea "Can u make me a gameboy emulator that can run any GB and GBC rom file"
type textarea "x"
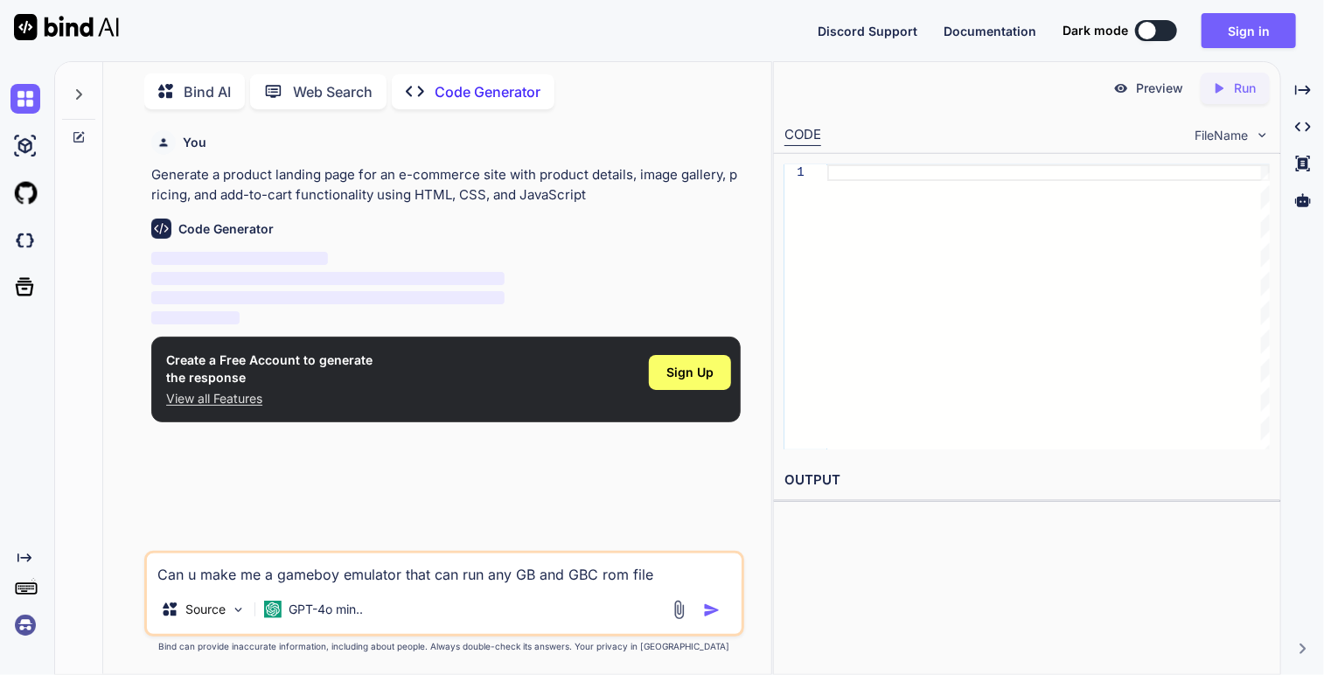
type textarea "Can u make me a gameboy emulator that can run any GB and GBC rom files"
type textarea "x"
type textarea "Can u make me a gameboy emulator that can run any GB and GBC rom files?"
type textarea "x"
type textarea "Can u make me a gameboy emulator that can run any GB and GBC rom files?"
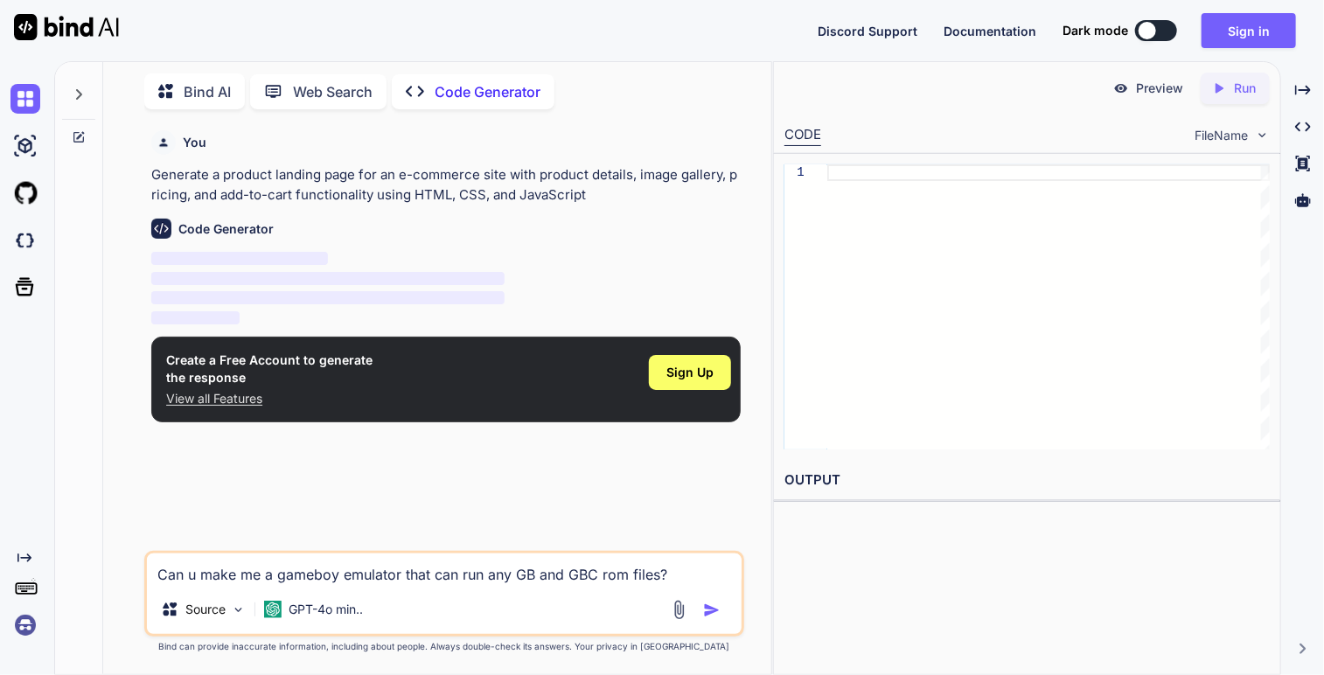
click at [708, 608] on img "button" at bounding box center [711, 609] width 17 height 17
click at [715, 607] on img "button" at bounding box center [711, 609] width 17 height 17
click at [701, 624] on div "Source GPT-4o min.." at bounding box center [444, 613] width 594 height 42
click at [716, 373] on div "Sign Up" at bounding box center [690, 372] width 82 height 35
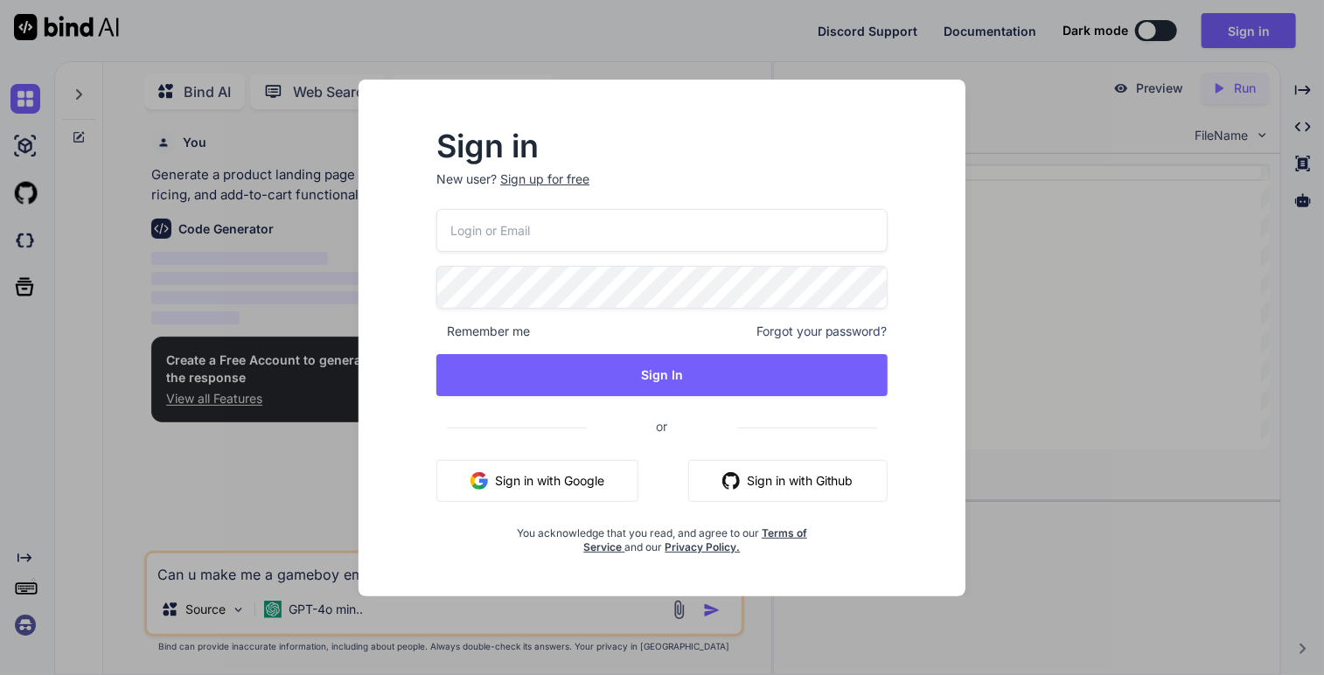
click at [563, 486] on button "Sign in with Google" at bounding box center [537, 481] width 202 height 42
click at [601, 491] on button "Sign in with Google" at bounding box center [537, 481] width 202 height 42
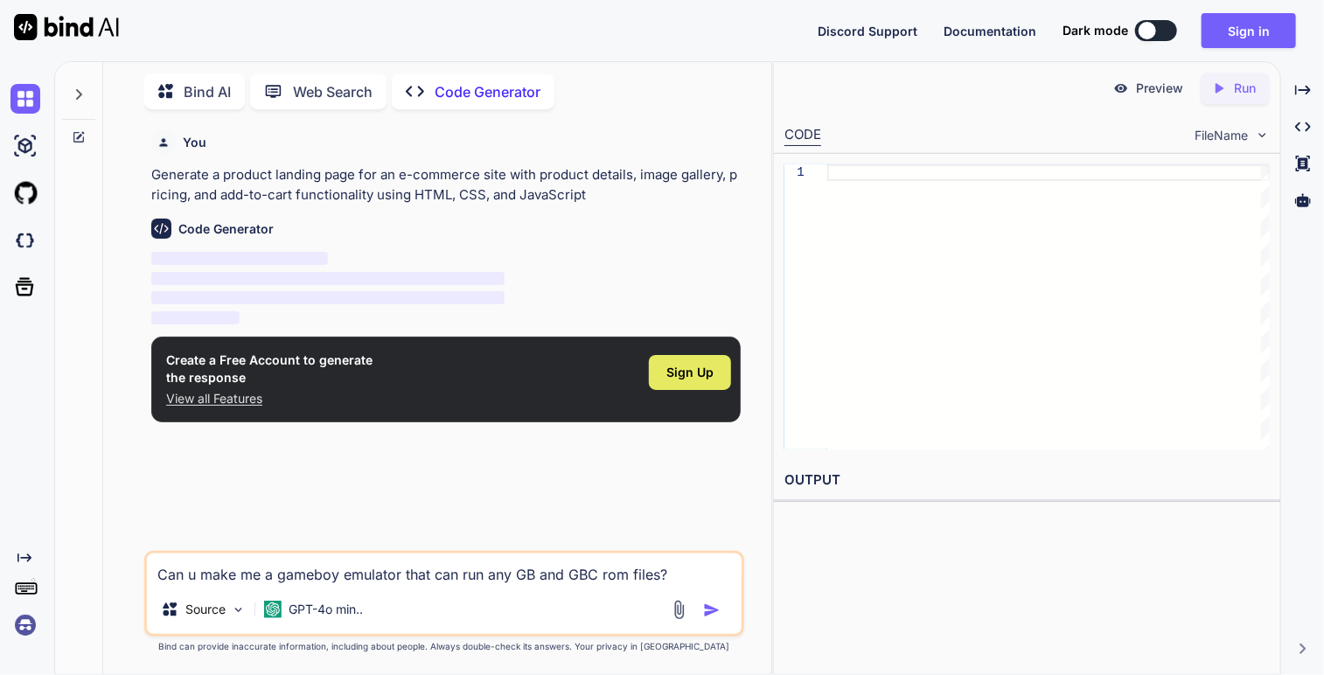
click at [691, 377] on span "Sign Up" at bounding box center [689, 372] width 47 height 17
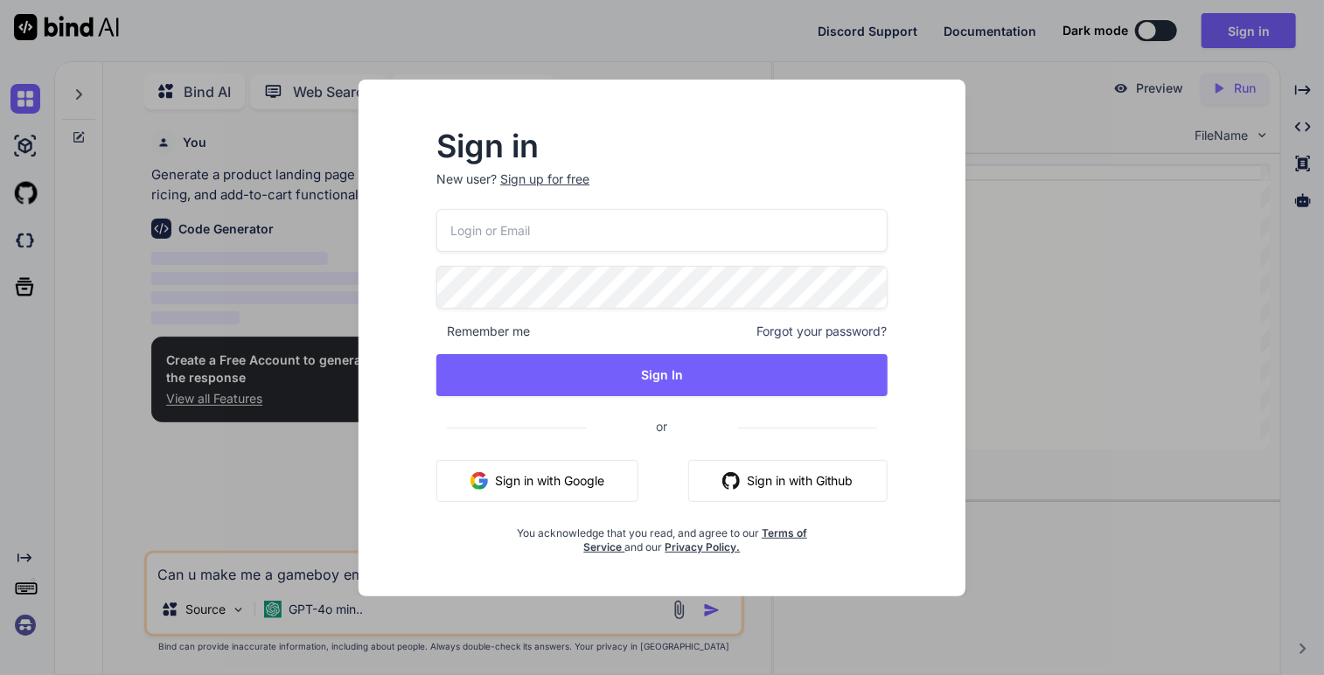
click at [488, 504] on div "Remember me Forgot your password? Sign In or Sign in with Google Sign in with G…" at bounding box center [661, 381] width 451 height 345
click at [495, 489] on button "Sign in with Google" at bounding box center [537, 481] width 202 height 42
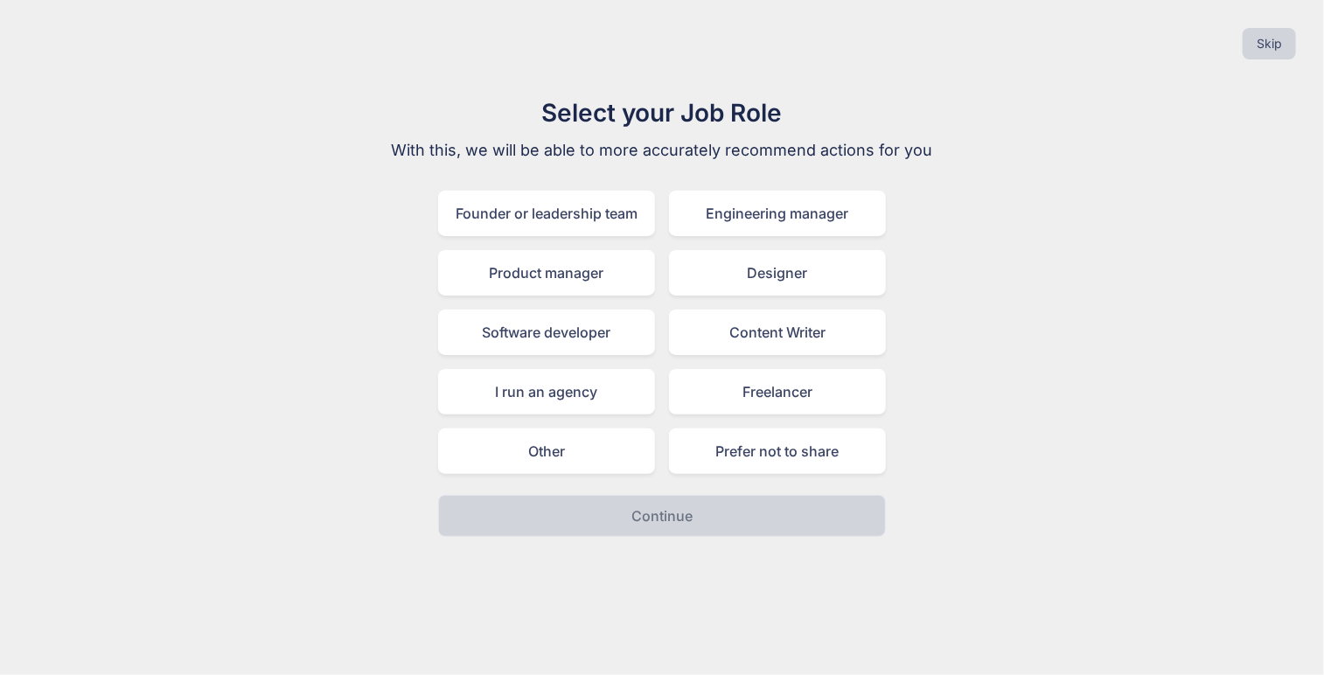
click at [586, 474] on div "Select your Job Role With this, we will be able to more accurately recommend ac…" at bounding box center [661, 315] width 587 height 442
click at [720, 453] on div "Prefer not to share" at bounding box center [777, 450] width 217 height 45
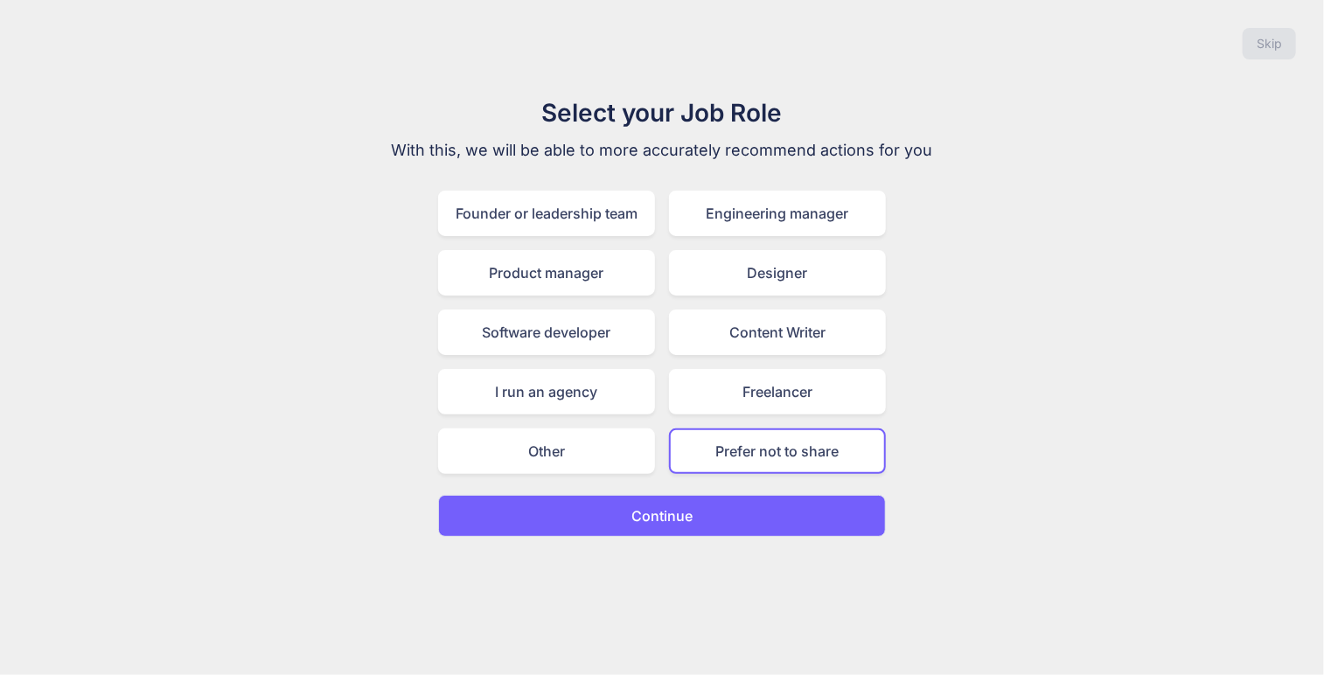
click at [707, 517] on button "Continue" at bounding box center [662, 516] width 448 height 42
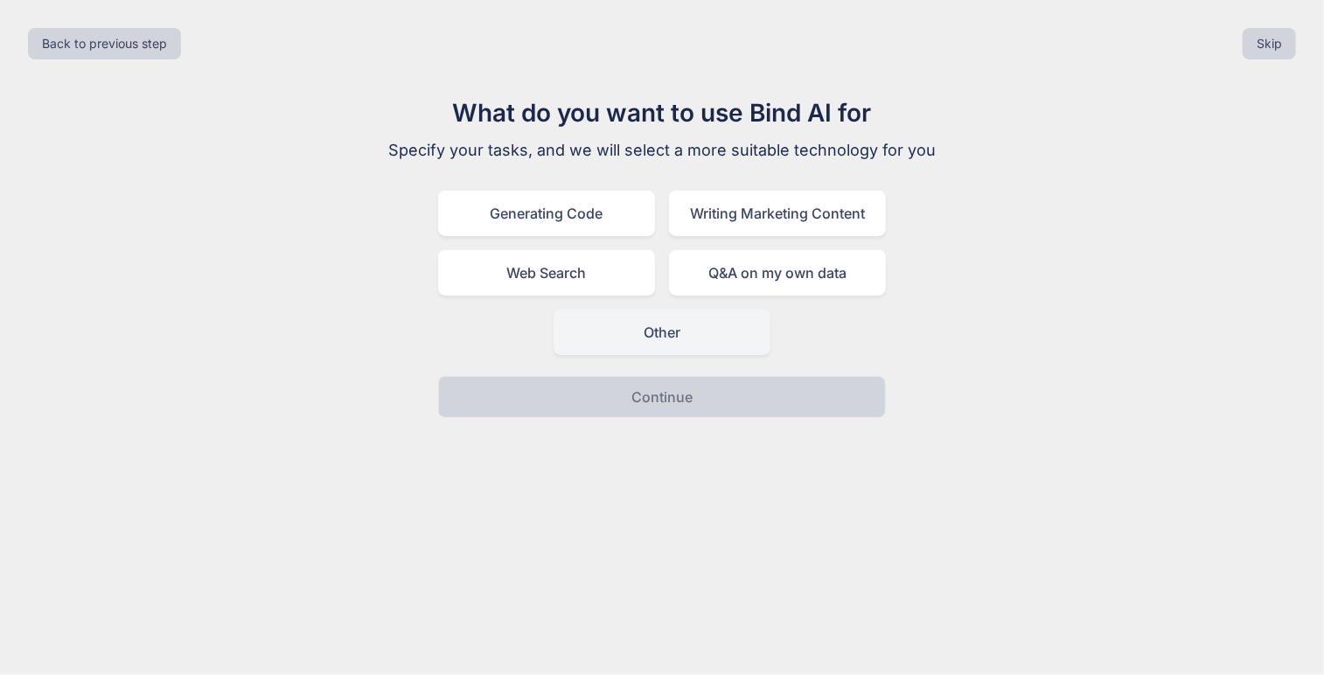
click at [685, 333] on div "Other" at bounding box center [661, 331] width 217 height 45
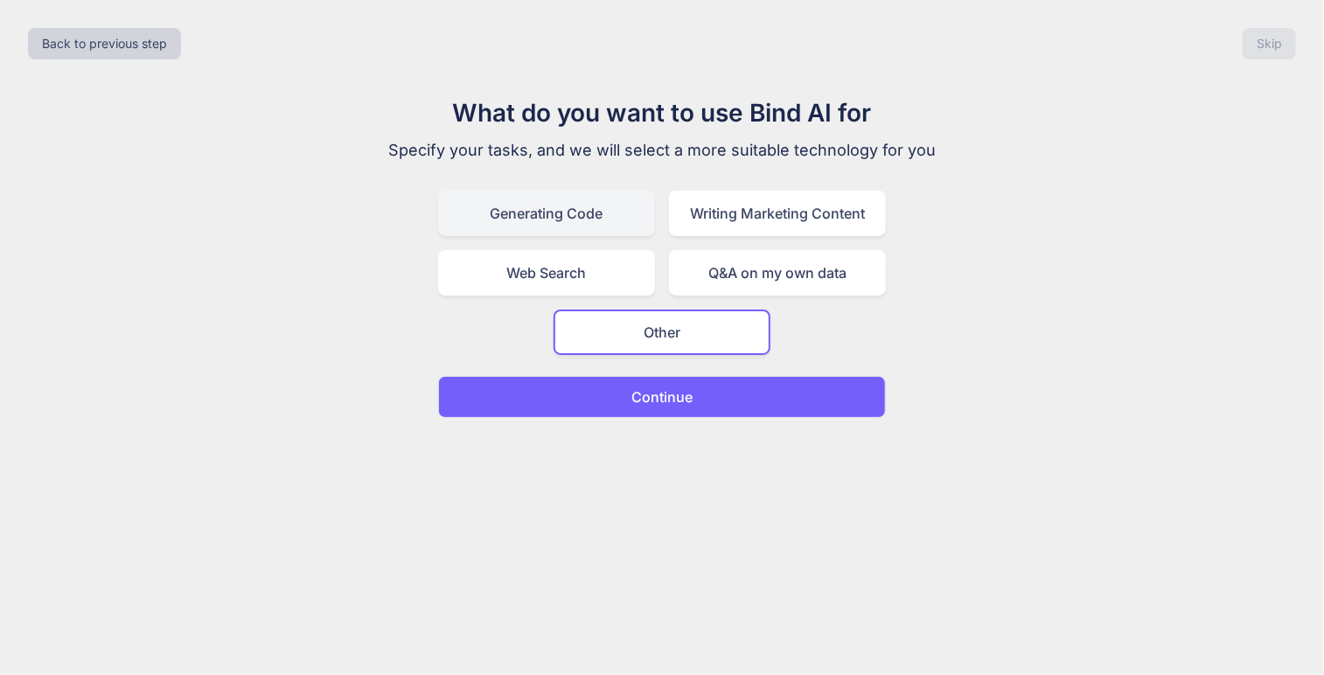
click at [598, 217] on div "Generating Code" at bounding box center [546, 213] width 217 height 45
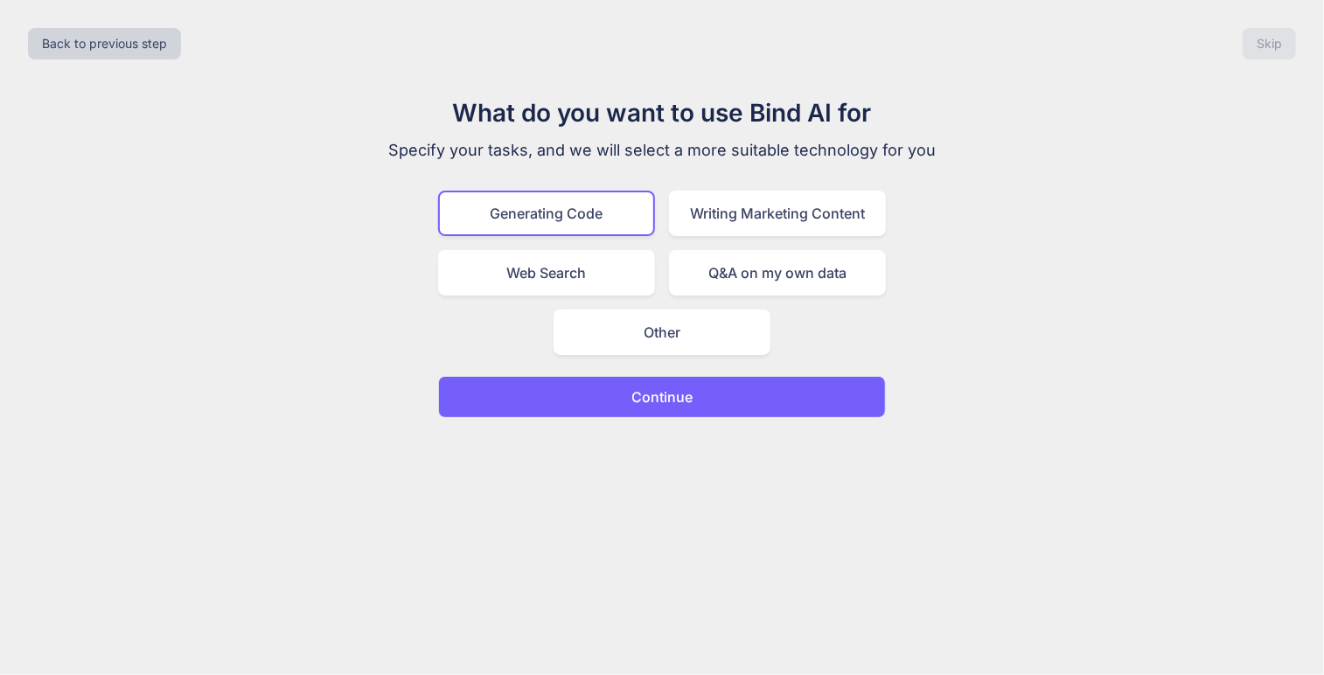
click at [640, 380] on button "Continue" at bounding box center [662, 397] width 448 height 42
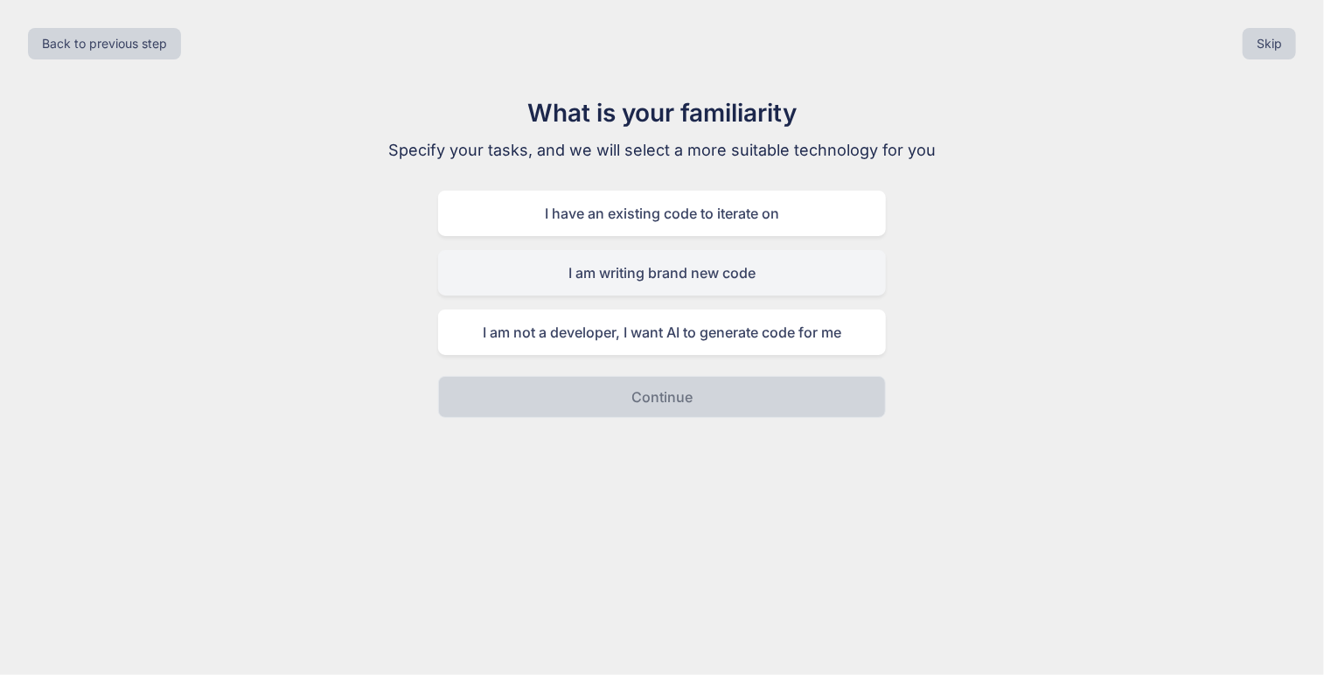
click at [741, 274] on div "I am writing brand new code" at bounding box center [662, 272] width 448 height 45
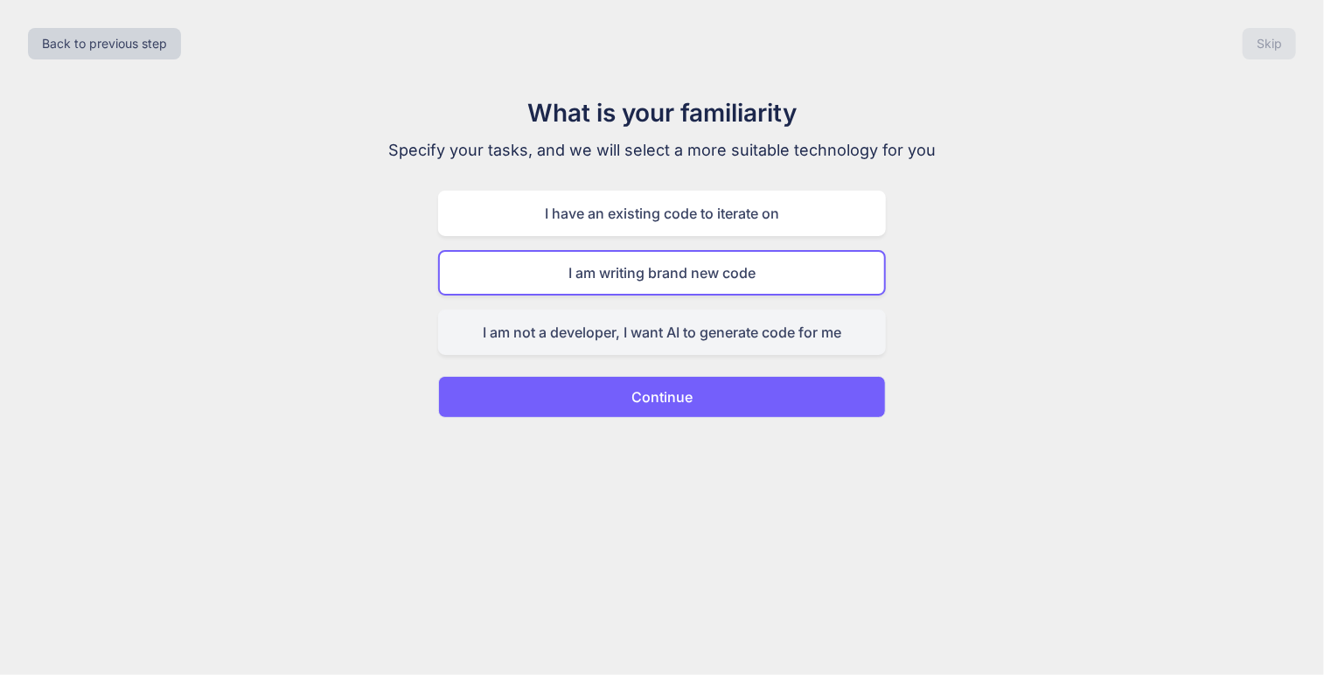
click at [730, 344] on div "I am not a developer, I want AI to generate code for me" at bounding box center [662, 331] width 448 height 45
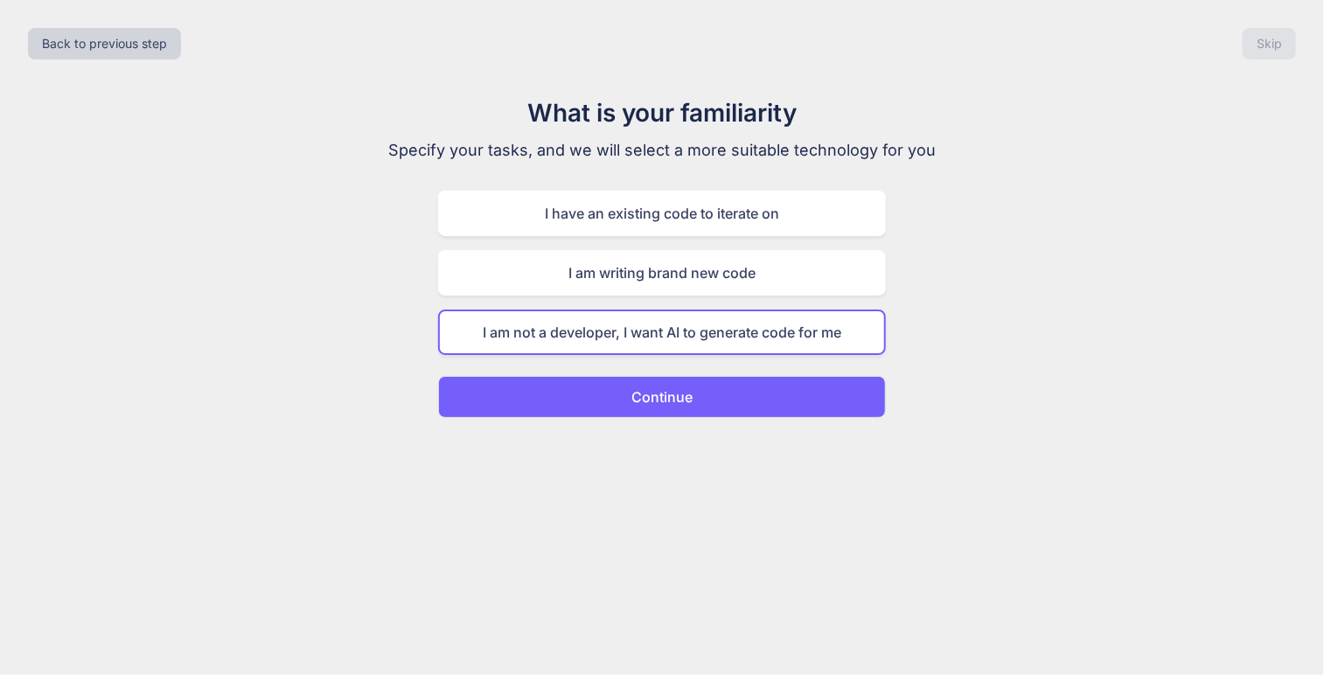
click at [730, 388] on button "Continue" at bounding box center [662, 397] width 448 height 42
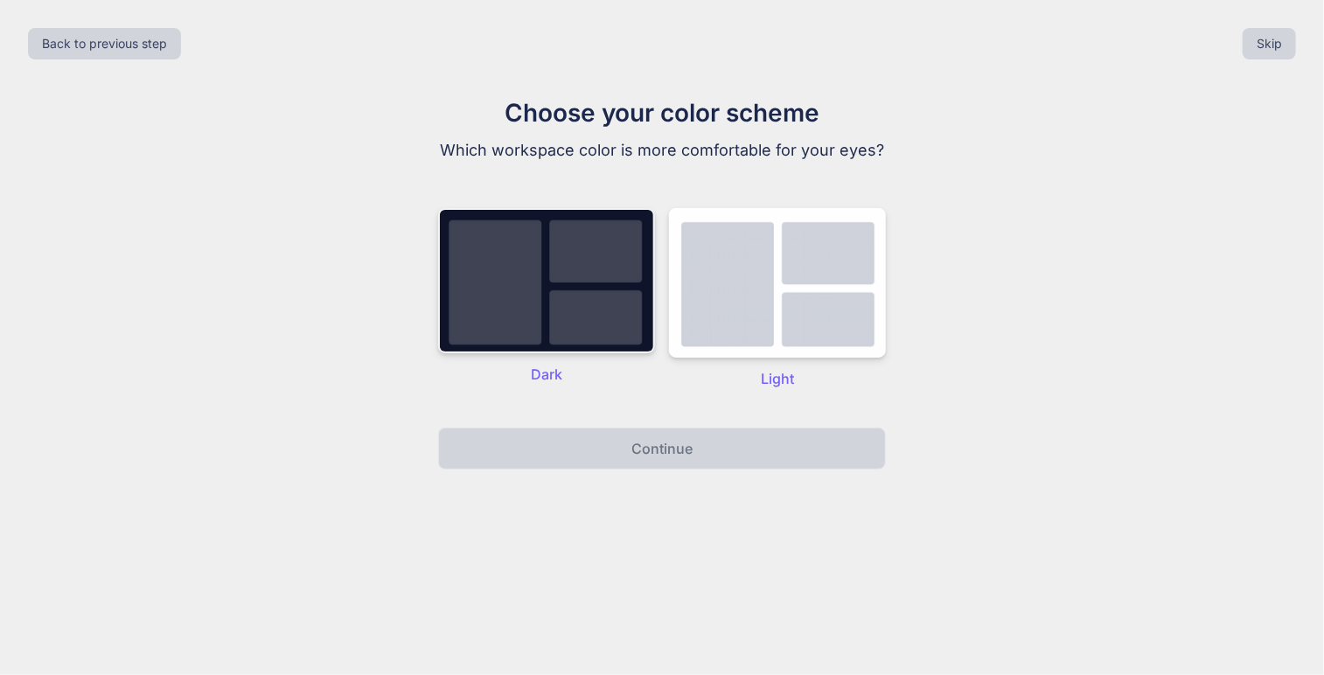
click at [584, 316] on img at bounding box center [546, 280] width 217 height 145
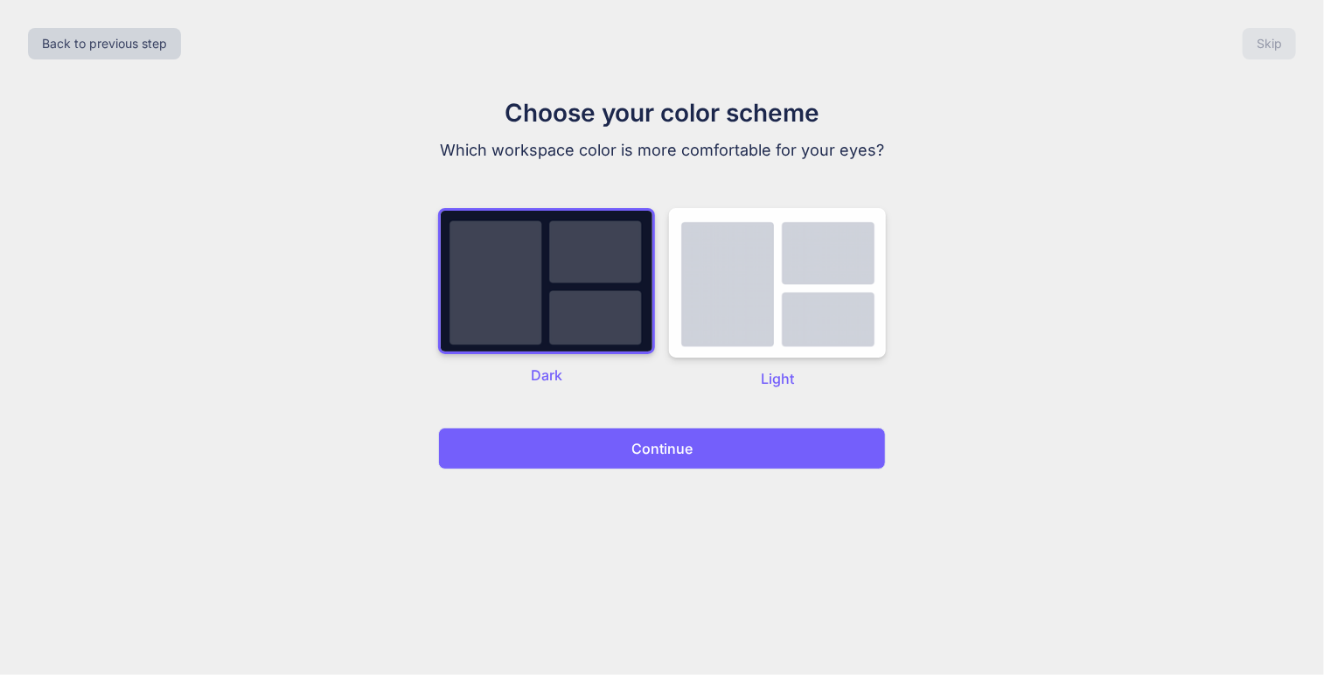
click at [640, 462] on button "Continue" at bounding box center [662, 449] width 448 height 42
click at [626, 443] on button "Continue" at bounding box center [662, 449] width 448 height 42
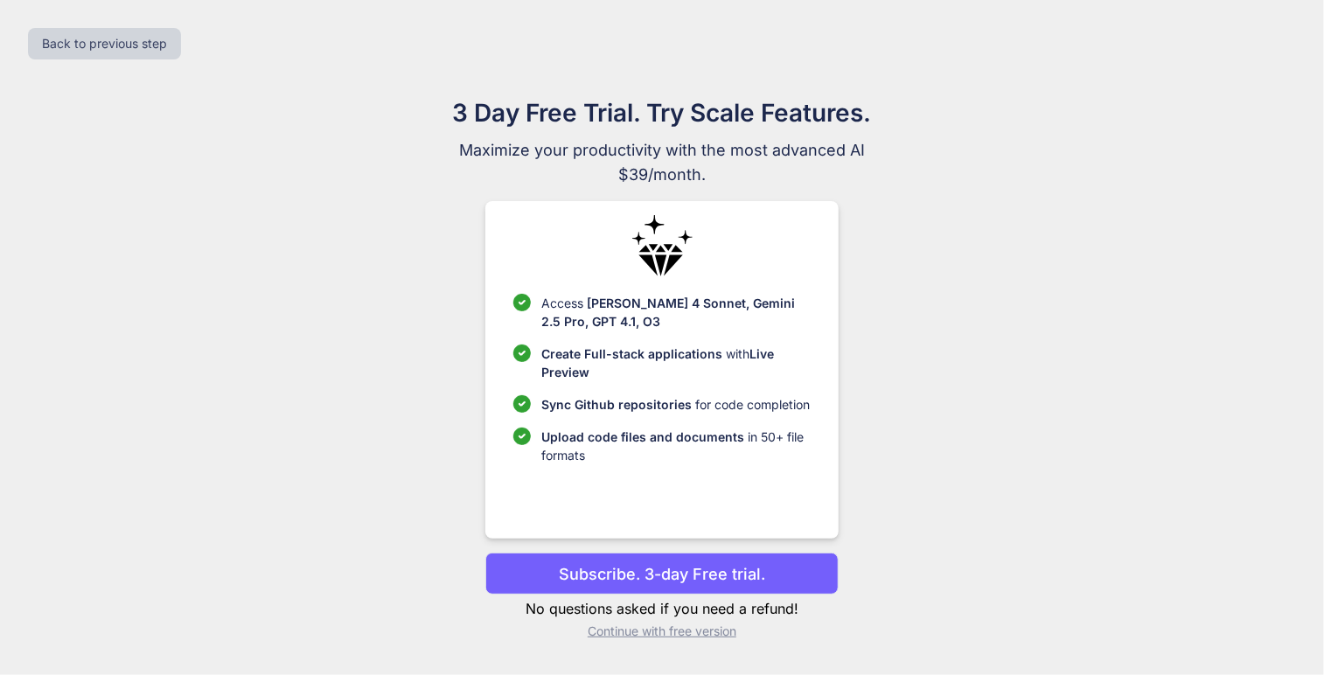
click at [647, 637] on p "Continue with free version" at bounding box center [661, 630] width 352 height 17
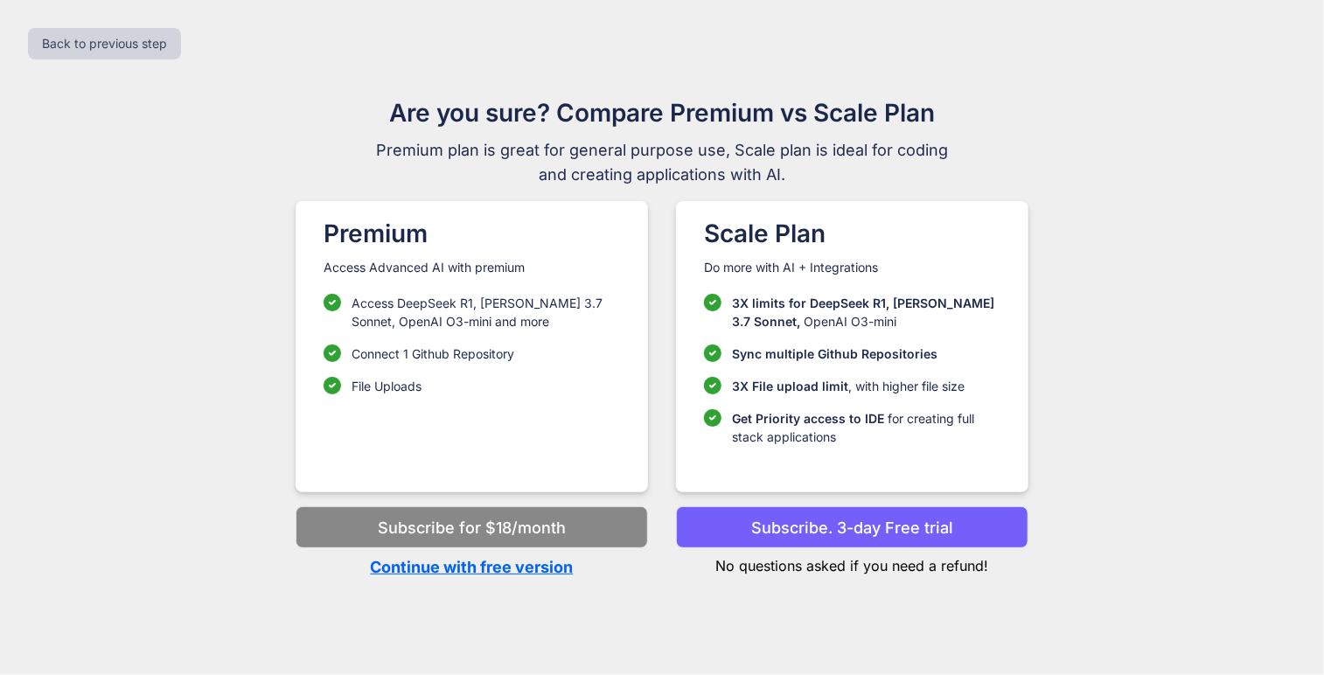
click at [561, 573] on p "Continue with free version" at bounding box center [471, 567] width 352 height 24
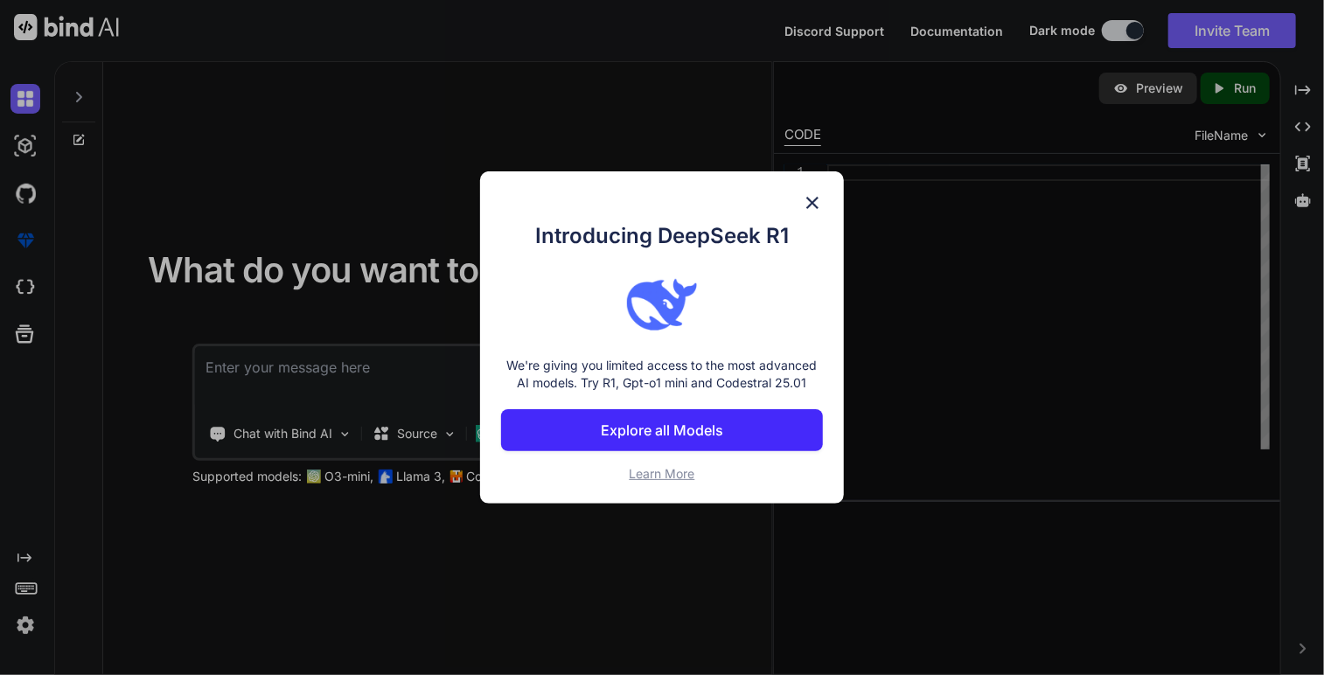
click at [825, 185] on div "Introducing DeepSeek R1 We're giving you limited access to the most advanced AI…" at bounding box center [662, 337] width 364 height 332
click at [810, 201] on img at bounding box center [812, 202] width 21 height 21
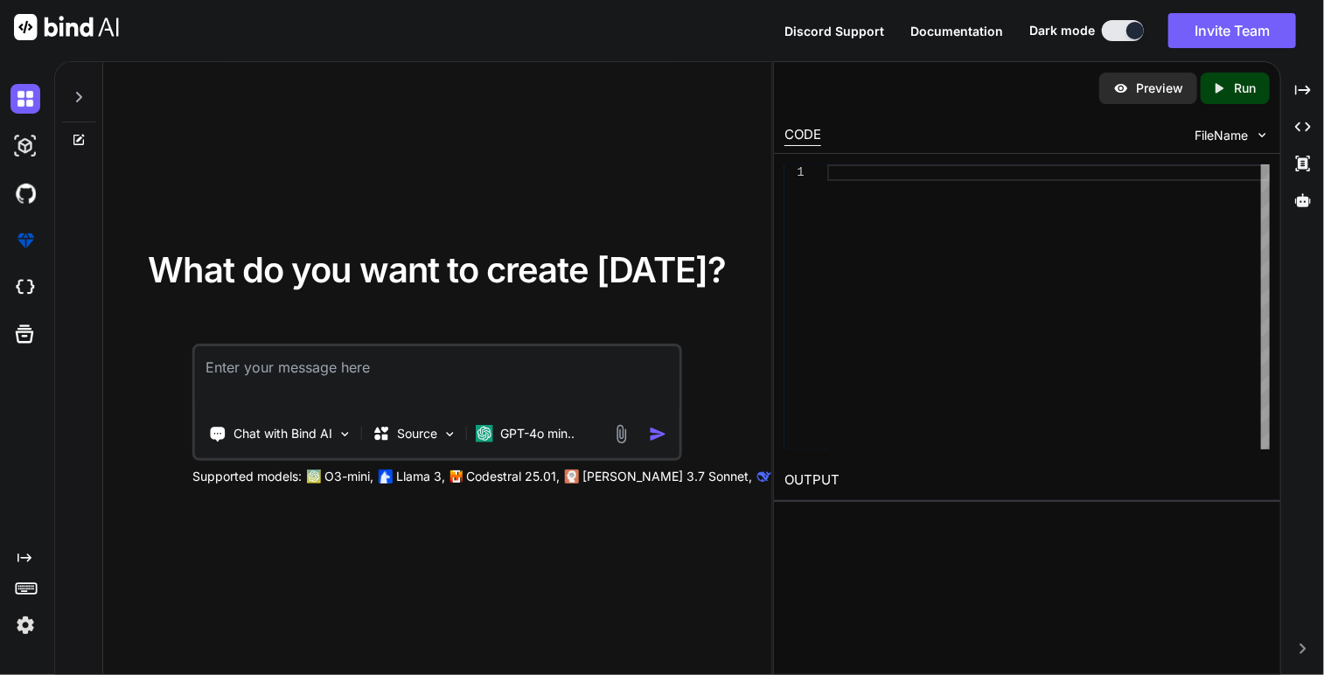
click at [585, 377] on textarea at bounding box center [437, 378] width 484 height 65
click at [594, 372] on textarea "Can u create a fully functional gameboy emulator" at bounding box center [437, 378] width 484 height 65
type textarea "Can u create a fully functional gameboy emulator that can run any GBA rom files?"
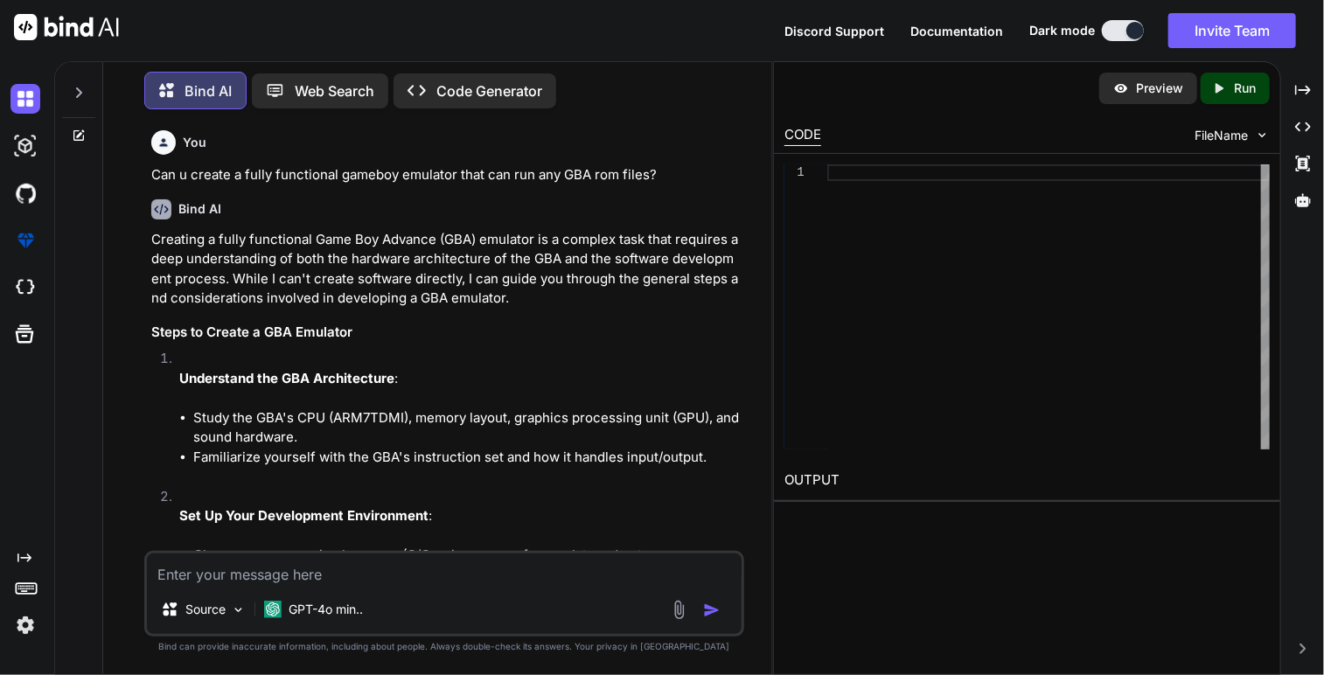
click at [557, 163] on div "You Can u create a fully functional gameboy emulator that can run any GBA rom f…" at bounding box center [445, 154] width 589 height 62
click at [353, 590] on div "Source GPT-4o min.." at bounding box center [444, 594] width 600 height 86
click at [413, 583] on textarea at bounding box center [444, 568] width 594 height 31
type textarea "Do u think u can create that on a html file"
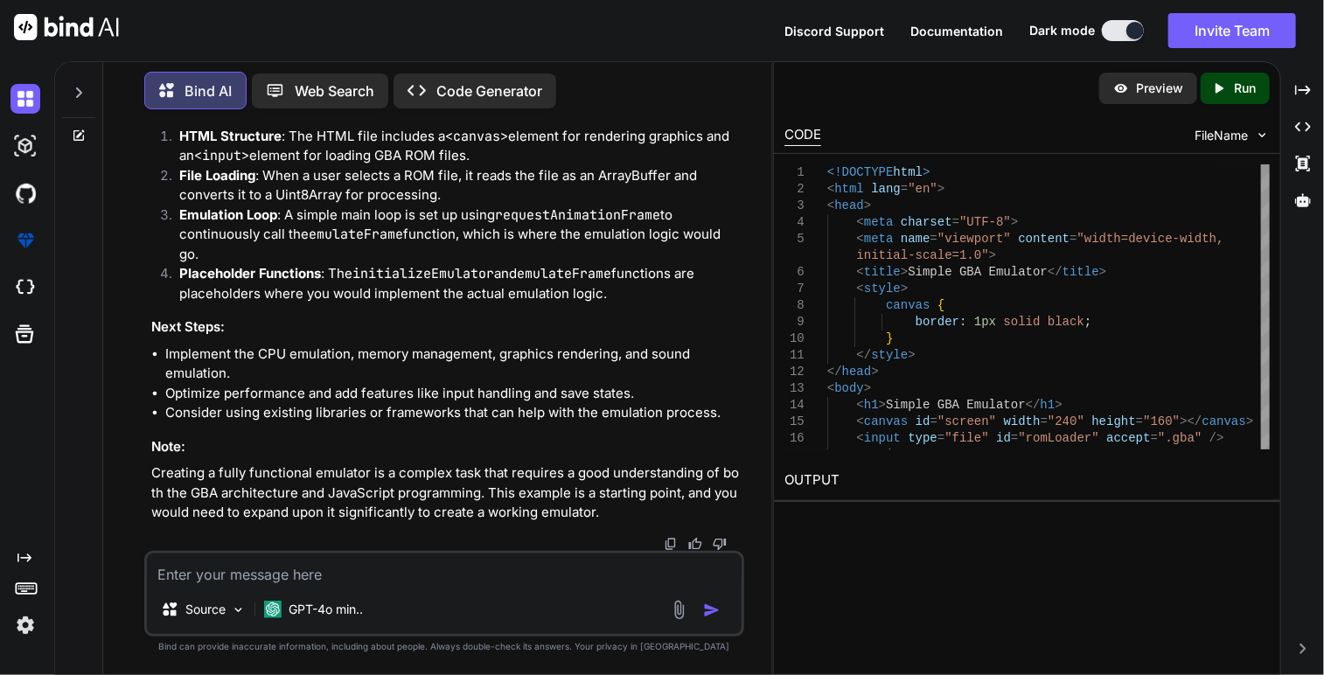
scroll to position [3364, 0]
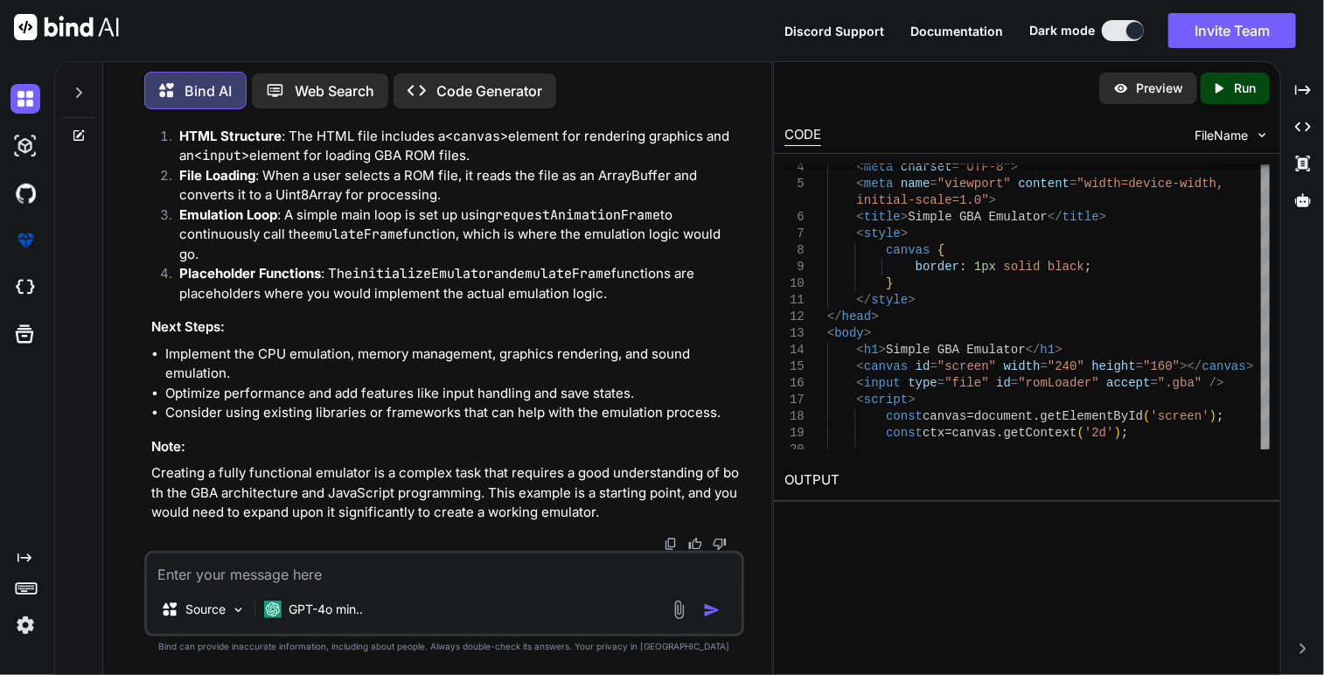
click at [1260, 87] on div "Created with Pixso. Run" at bounding box center [1234, 88] width 69 height 31
click at [357, 567] on textarea at bounding box center [444, 568] width 594 height 31
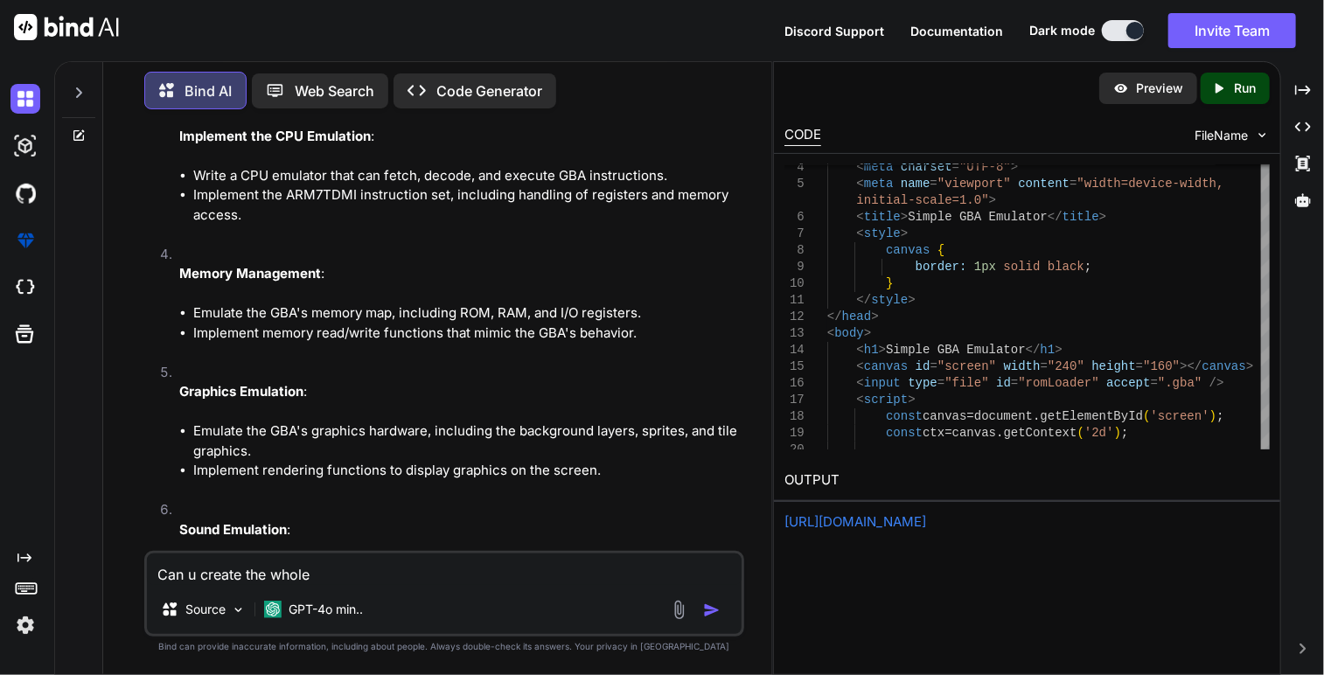
scroll to position [0, 0]
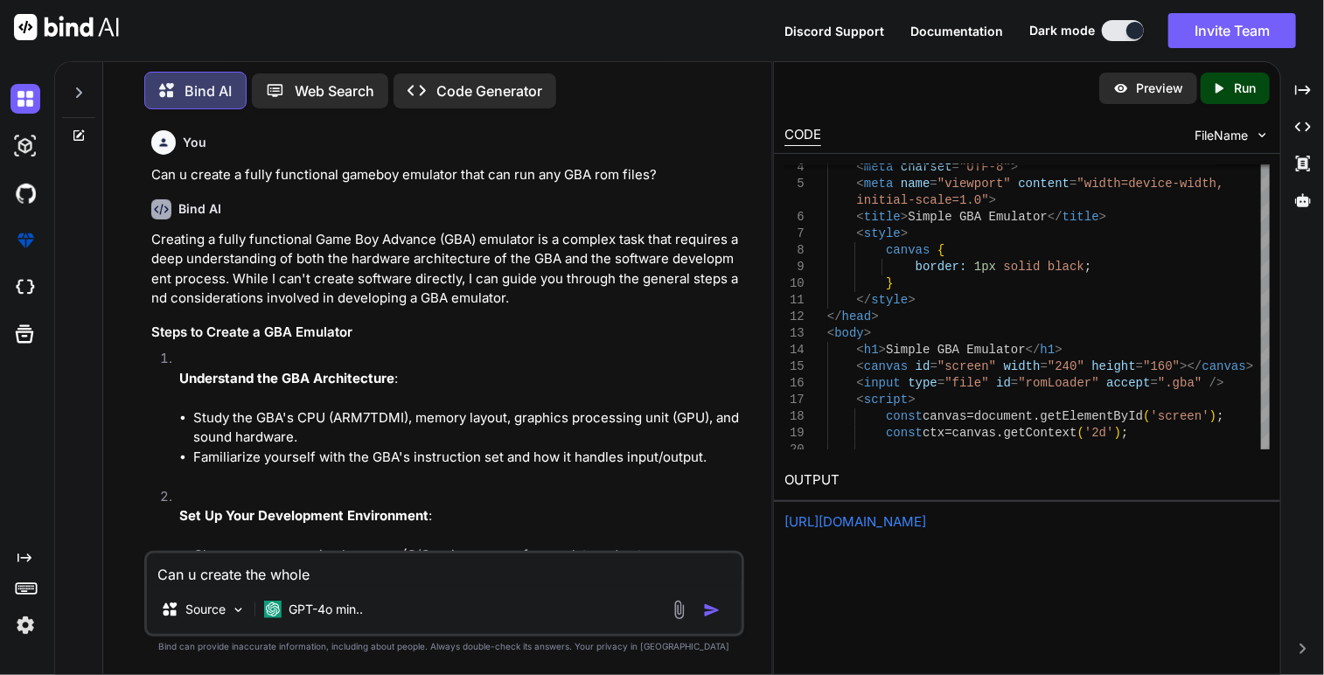
click at [231, 164] on div "You Can u create a fully functional gameboy emulator that can run any GBA rom f…" at bounding box center [445, 154] width 589 height 62
drag, startPoint x: 231, startPoint y: 164, endPoint x: 629, endPoint y: 128, distance: 399.5
click at [629, 128] on div "You Can u create a fully functional gameboy emulator that can run any GBA rom f…" at bounding box center [445, 154] width 589 height 62
click at [81, 130] on icon at bounding box center [79, 136] width 14 height 14
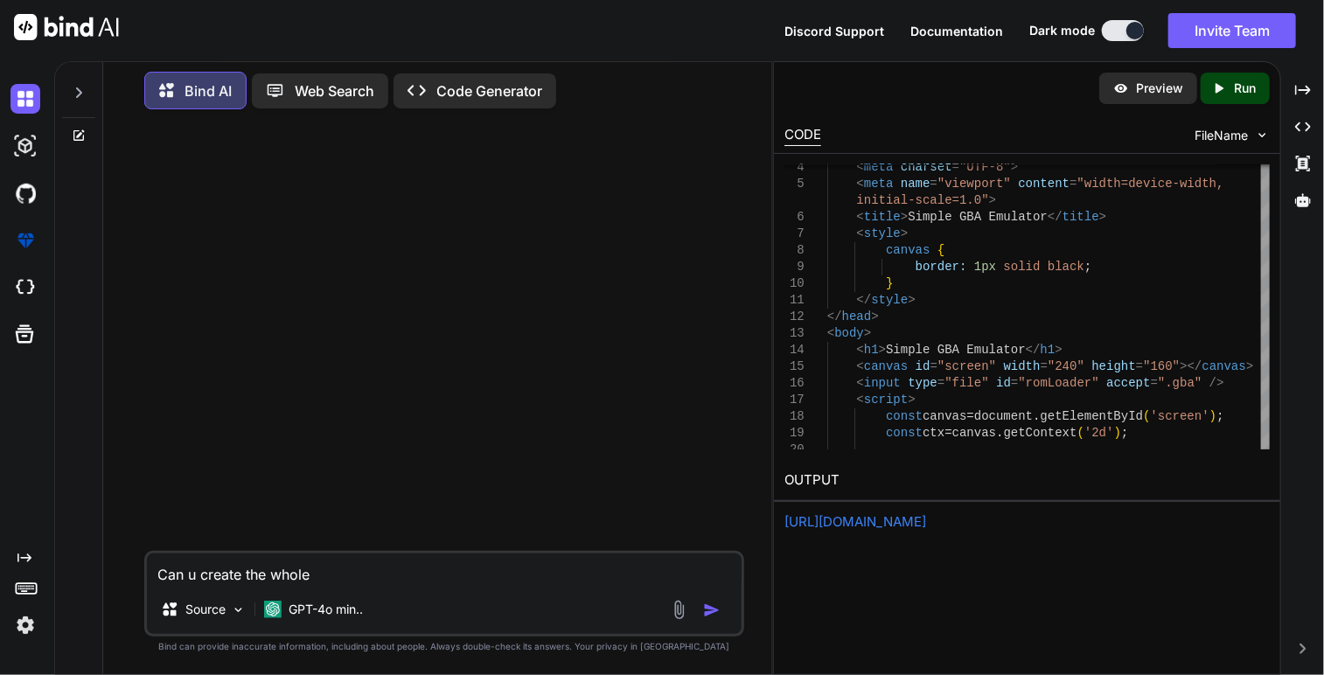
click at [381, 576] on textarea "Can u create the whole" at bounding box center [444, 568] width 594 height 31
type textarea "Can u create a gameboy emulator html file that can run any GBA rom files?"
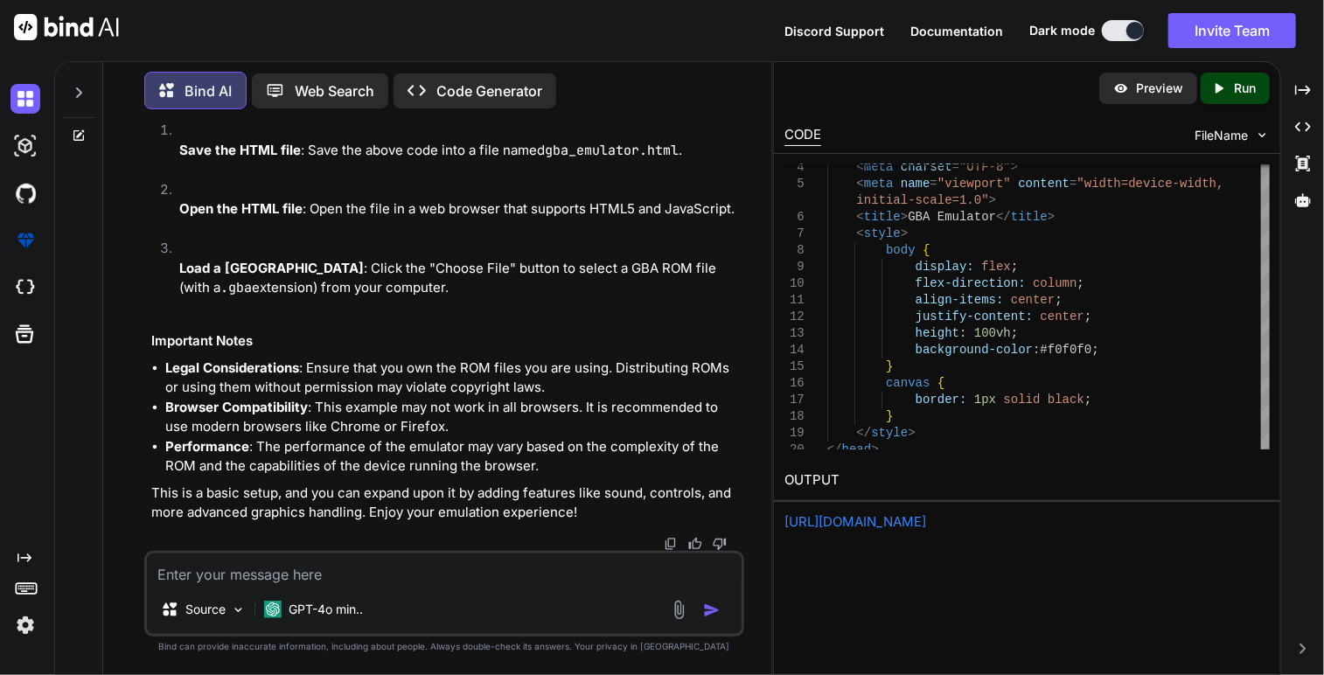
scroll to position [1410, 0]
click at [428, 581] on textarea at bounding box center [444, 568] width 594 height 31
click at [1234, 80] on p "Run" at bounding box center [1245, 88] width 22 height 17
click at [882, 513] on link "[URL][DOMAIN_NAME]" at bounding box center [855, 521] width 142 height 17
click at [388, 581] on textarea at bounding box center [444, 568] width 594 height 31
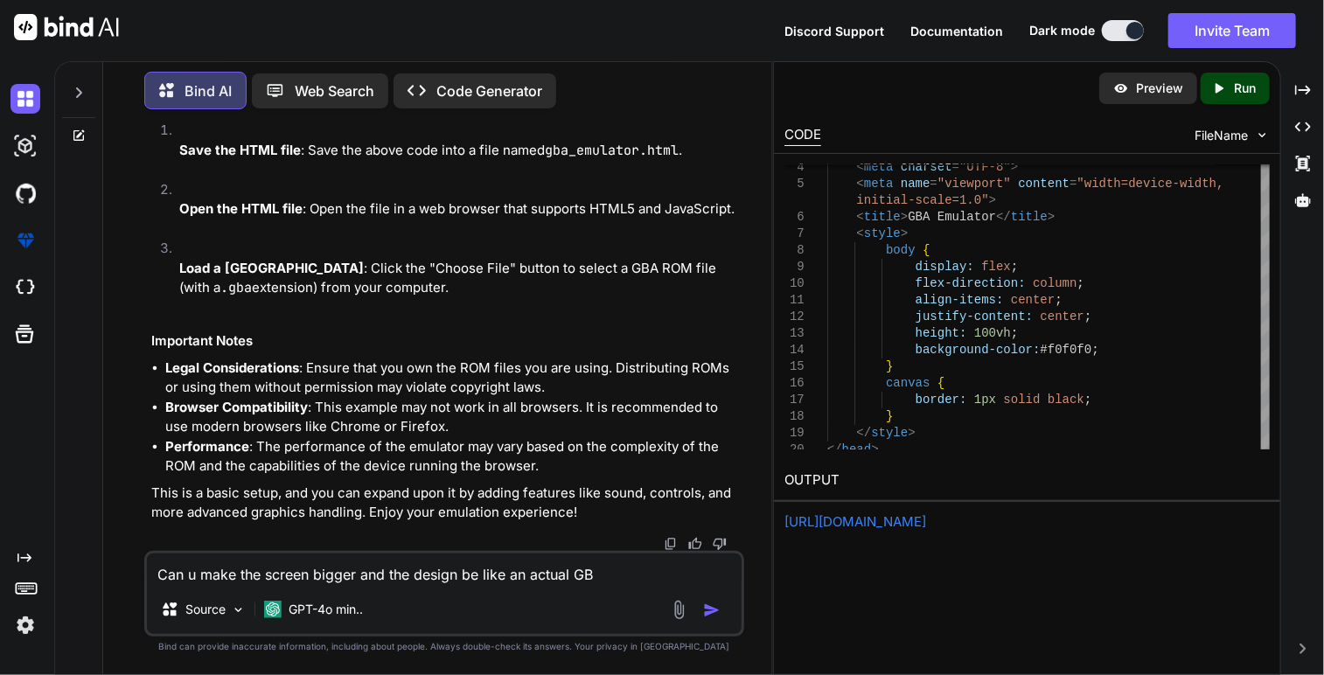
type textarea "Can u make the screen bigger and the design be like an actual GBA"
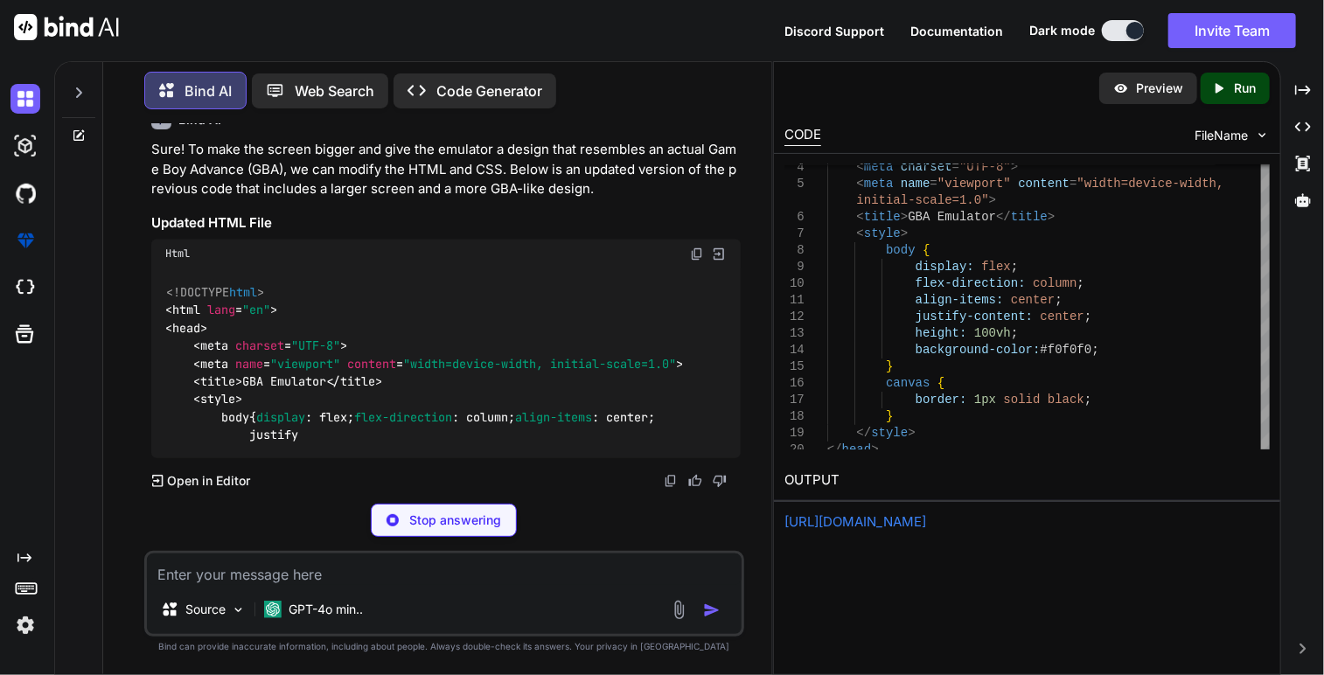
scroll to position [1916, 0]
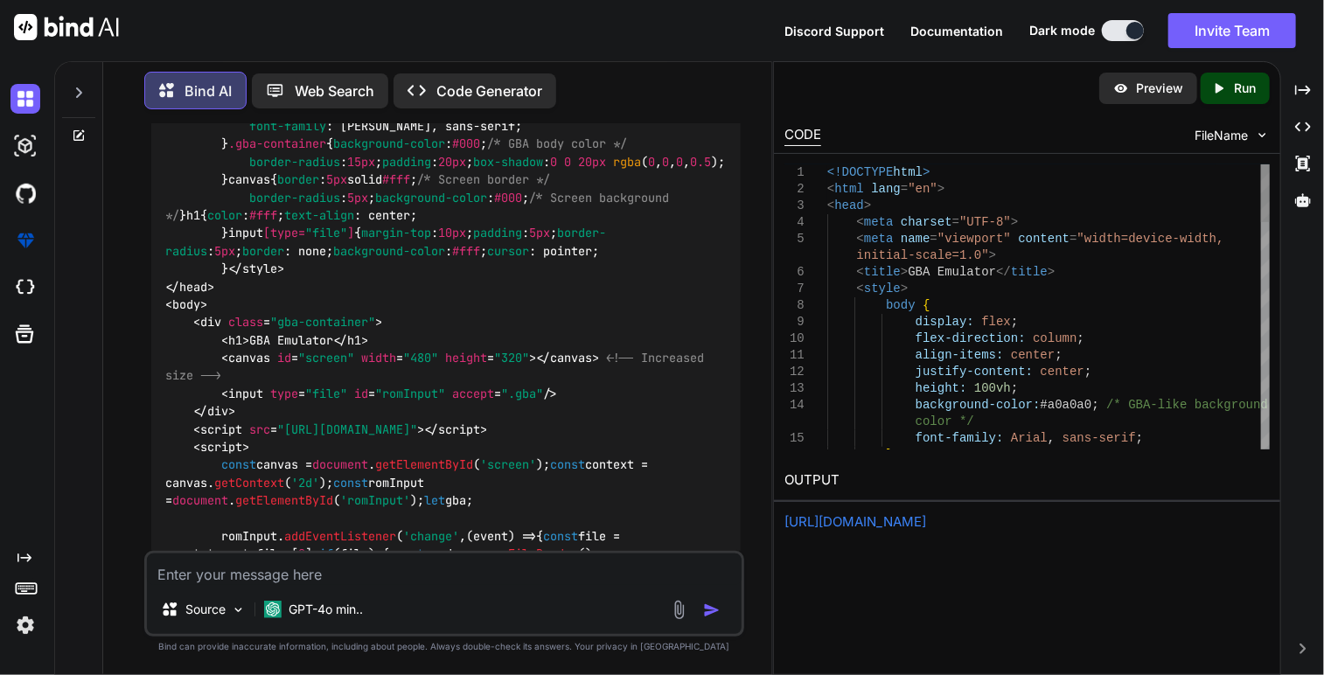
drag, startPoint x: 827, startPoint y: 167, endPoint x: 923, endPoint y: 386, distance: 239.6
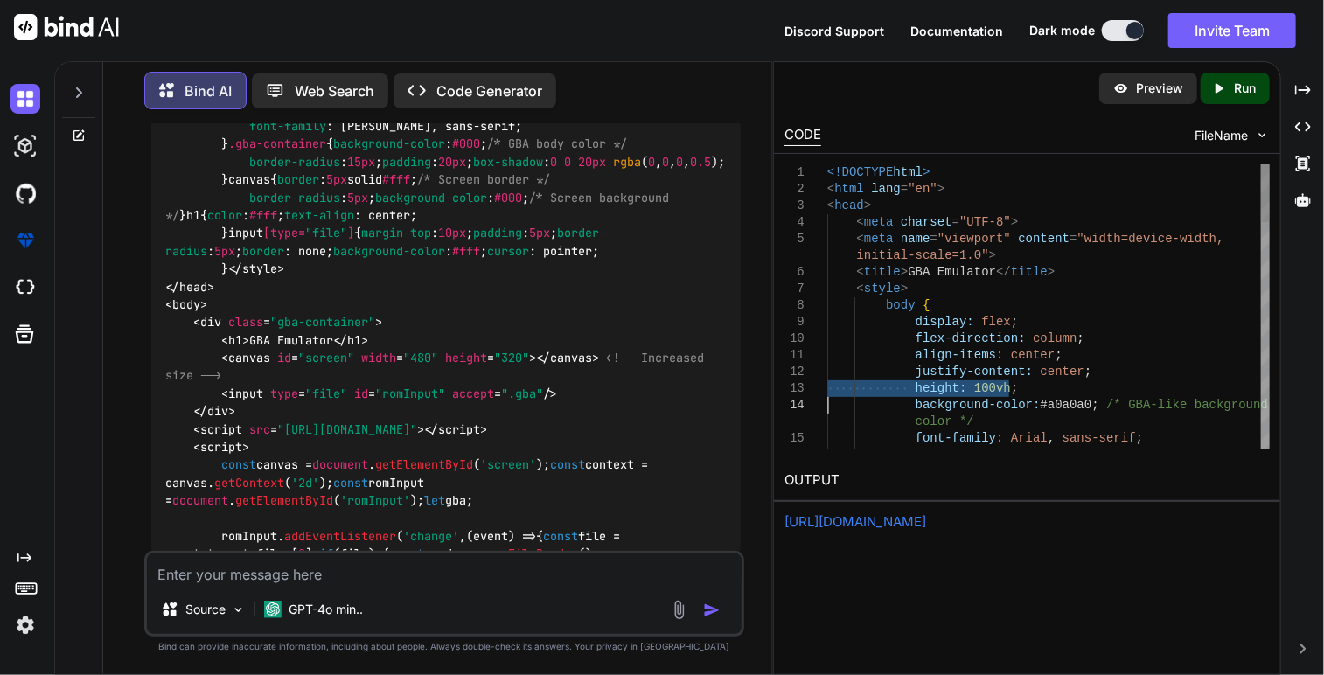
click at [817, 173] on div "1" at bounding box center [805, 172] width 43 height 17
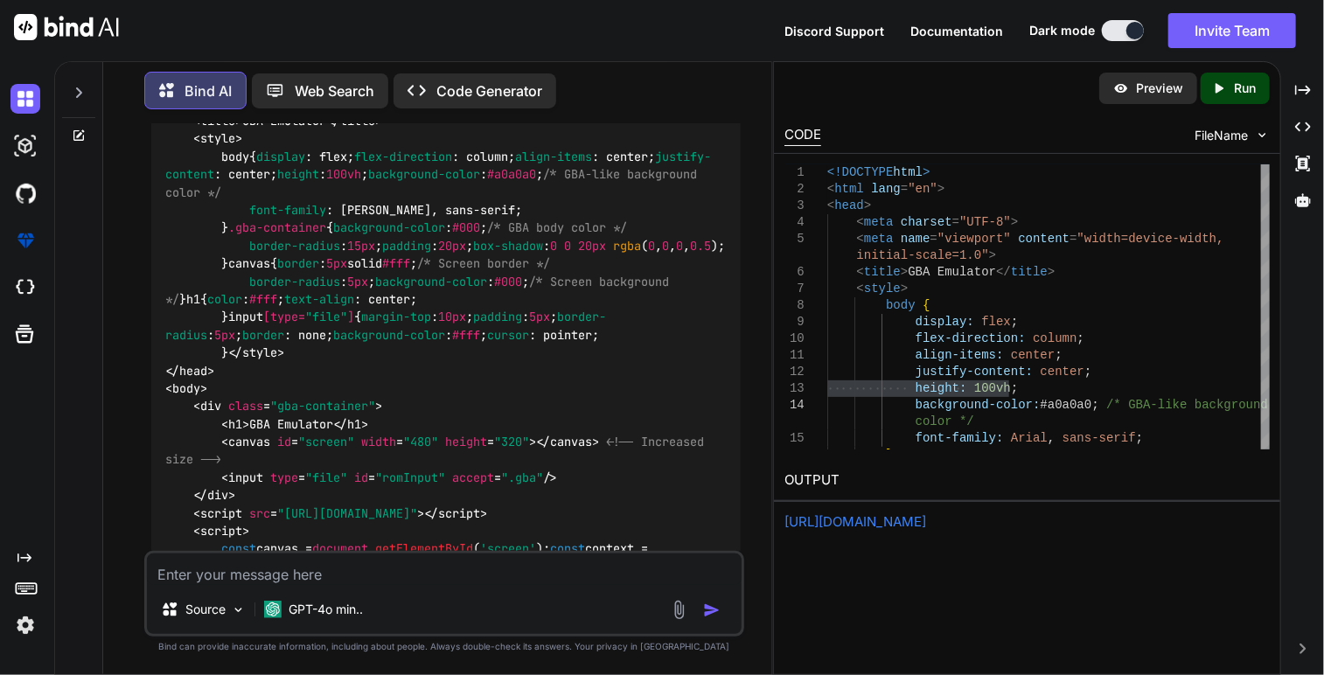
scroll to position [1828, 0]
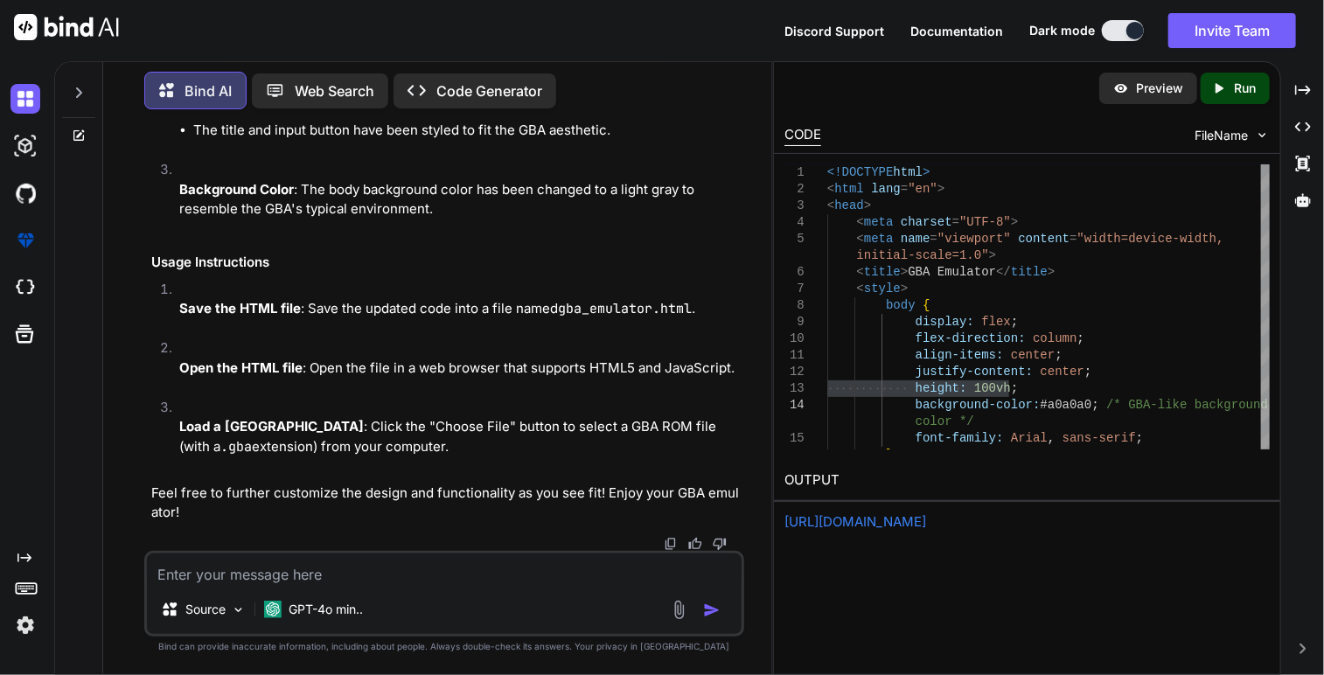
scroll to position [3742, 0]
